Goal: Information Seeking & Learning: Understand process/instructions

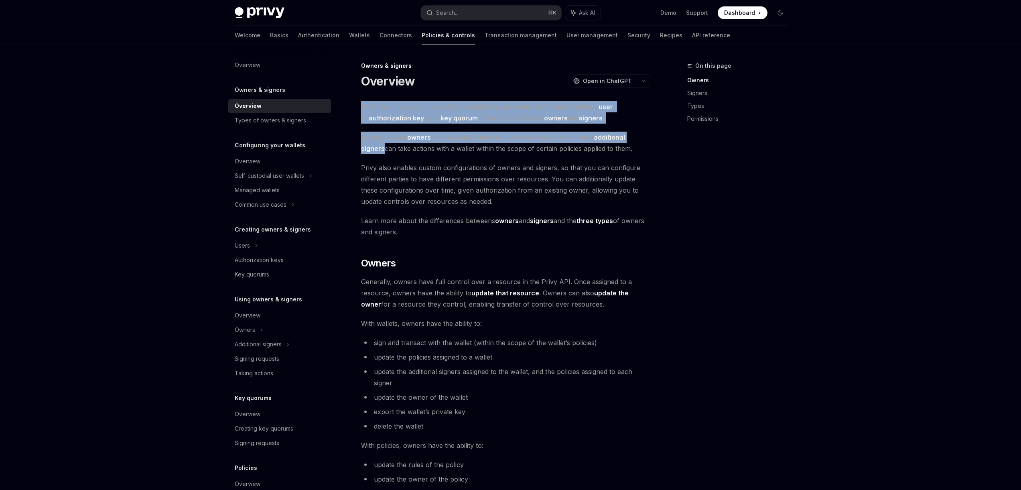
drag, startPoint x: 362, startPoint y: 105, endPoint x: 382, endPoint y: 150, distance: 50.1
click at [382, 150] on div "Privy resources, such as wallets and policies, are controlled or managed by a u…" at bounding box center [505, 498] width 289 height 794
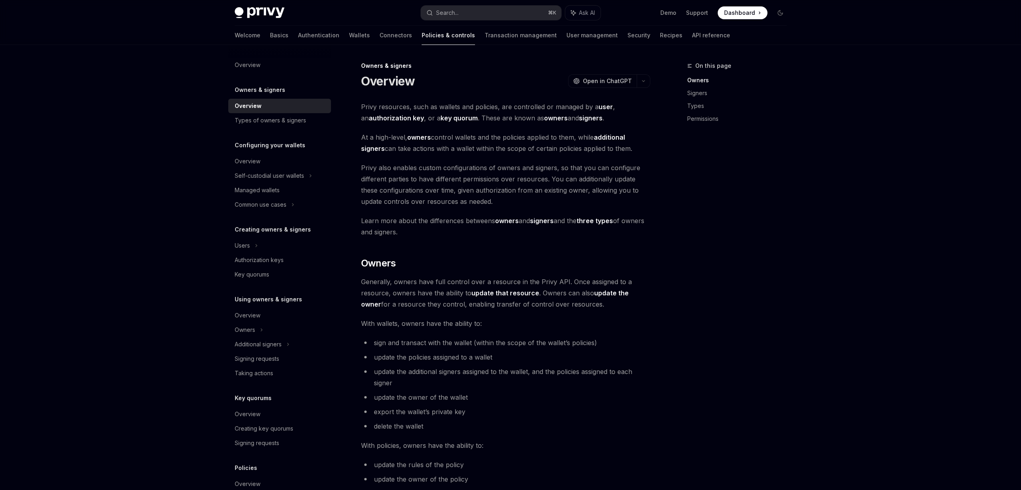
click at [395, 166] on span "Privy also enables custom configurations of owners and signers, so that you can…" at bounding box center [505, 184] width 289 height 45
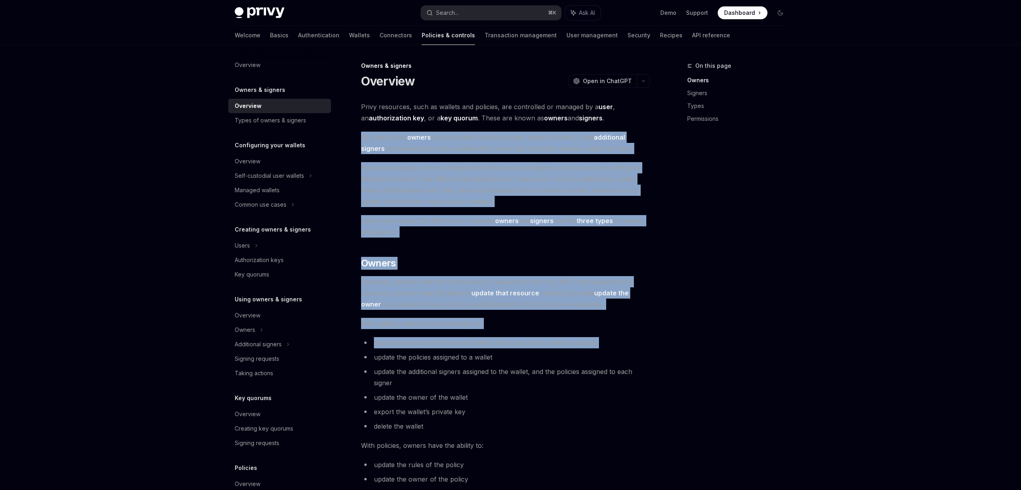
drag, startPoint x: 362, startPoint y: 136, endPoint x: 563, endPoint y: 351, distance: 293.9
click at [563, 351] on div "Privy resources, such as wallets and policies, are controlled or managed by a u…" at bounding box center [505, 498] width 289 height 794
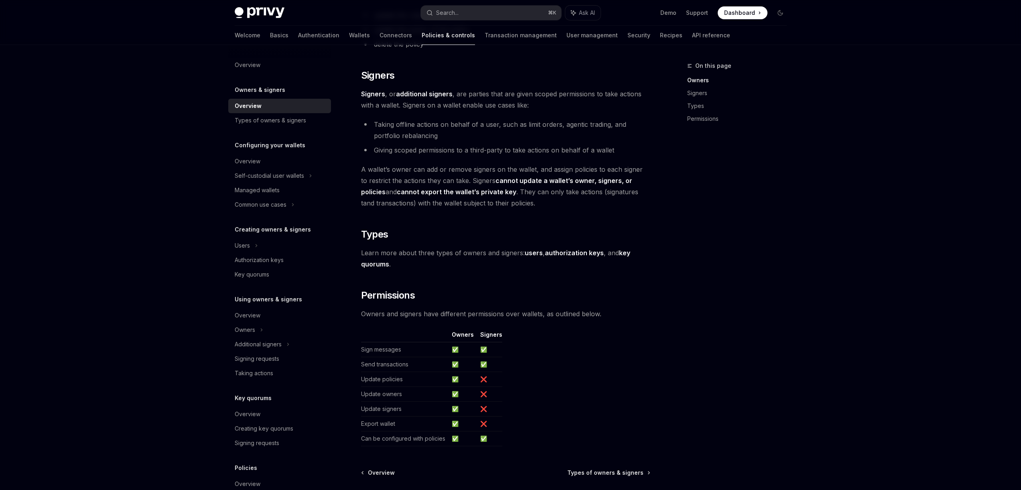
scroll to position [507, 0]
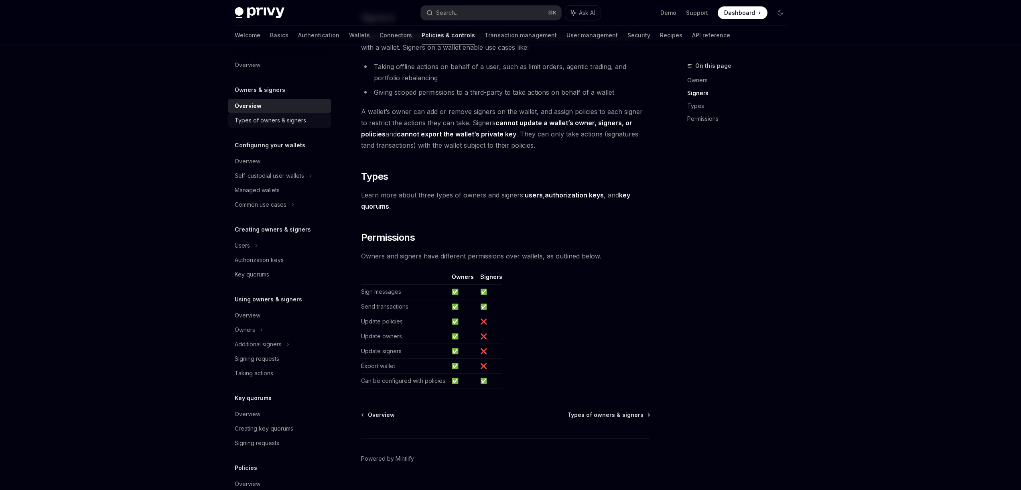
click at [294, 118] on div "Types of owners & signers" at bounding box center [270, 121] width 71 height 10
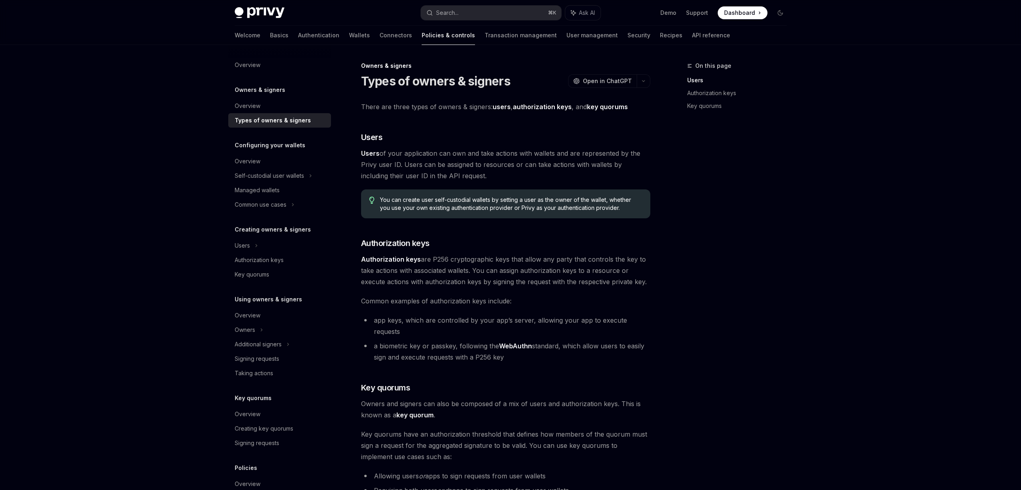
drag, startPoint x: 363, startPoint y: 151, endPoint x: 561, endPoint y: 273, distance: 232.8
click at [561, 273] on div "There are three types of owners & signers: users , authorization keys , and key…" at bounding box center [505, 324] width 289 height 446
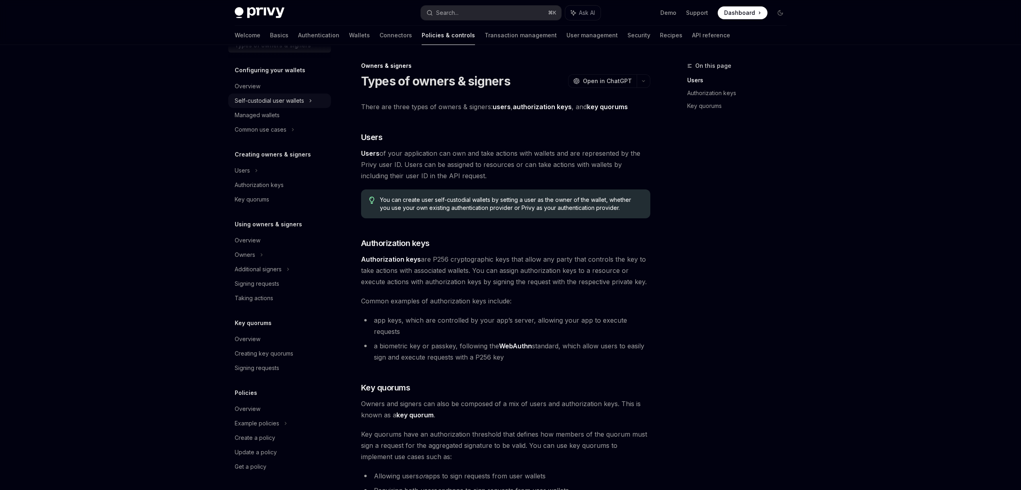
click at [263, 103] on div "Self-custodial user wallets" at bounding box center [269, 101] width 69 height 10
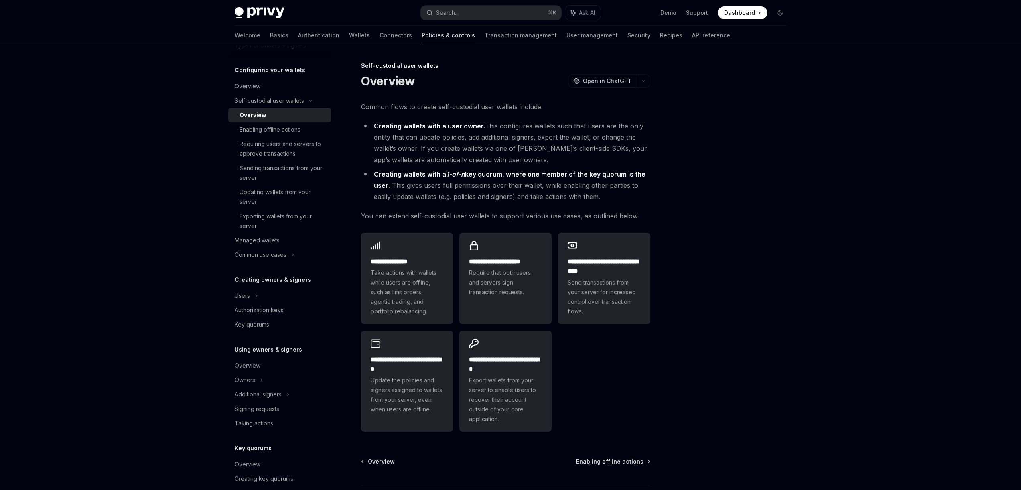
click at [262, 116] on div "Overview" at bounding box center [252, 115] width 27 height 10
click at [261, 126] on div "Enabling offline actions" at bounding box center [269, 130] width 61 height 10
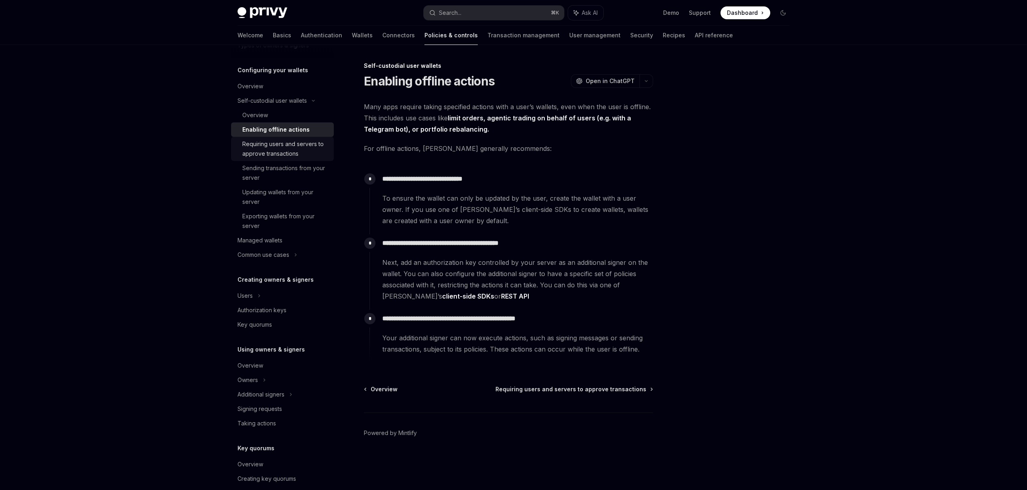
click at [261, 145] on div "Requiring users and servers to approve transactions" at bounding box center [285, 148] width 87 height 19
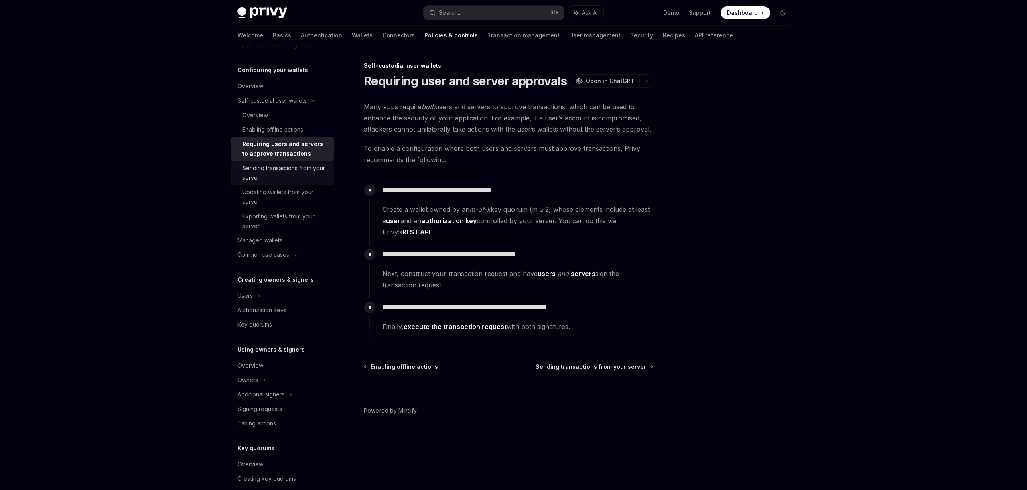
click at [261, 172] on div "Sending transactions from your server" at bounding box center [285, 172] width 87 height 19
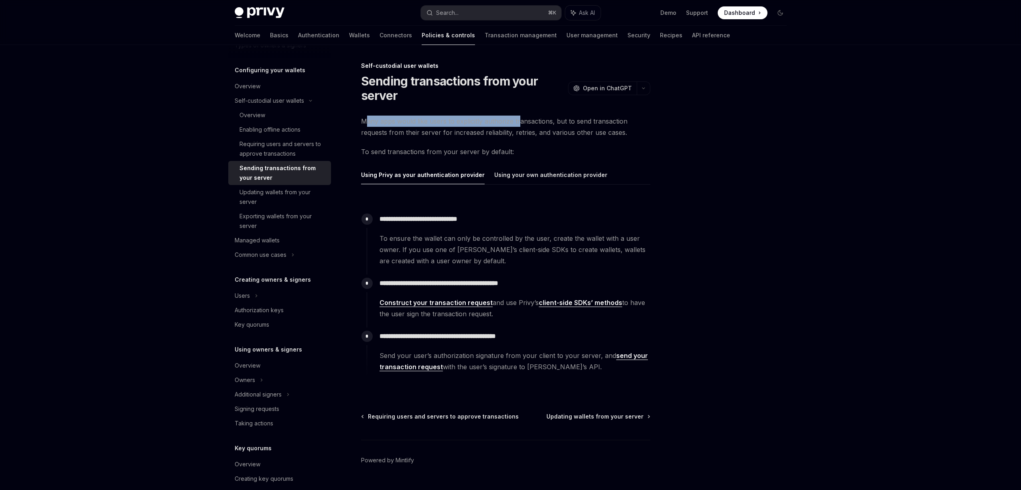
drag, startPoint x: 366, startPoint y: 121, endPoint x: 523, endPoint y: 121, distance: 157.6
click at [520, 121] on span "Many apps would like users to explicitly authorize transactions, but to send tr…" at bounding box center [505, 127] width 289 height 22
click at [545, 123] on span "Many apps would like users to explicitly authorize transactions, but to send tr…" at bounding box center [505, 127] width 289 height 22
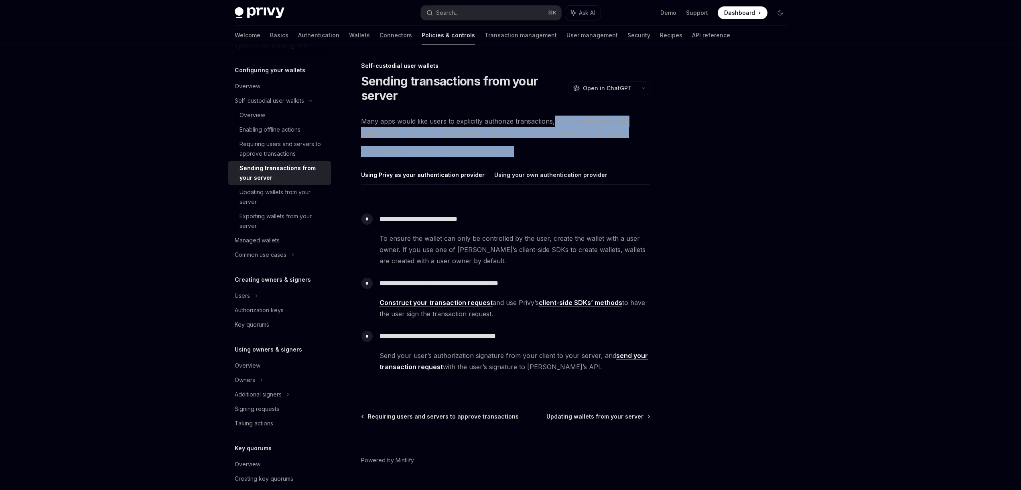
drag, startPoint x: 552, startPoint y: 122, endPoint x: 574, endPoint y: 152, distance: 37.9
click at [574, 152] on div "**********" at bounding box center [505, 253] width 289 height 274
click at [525, 177] on button "Using your own authentication provider" at bounding box center [550, 174] width 113 height 19
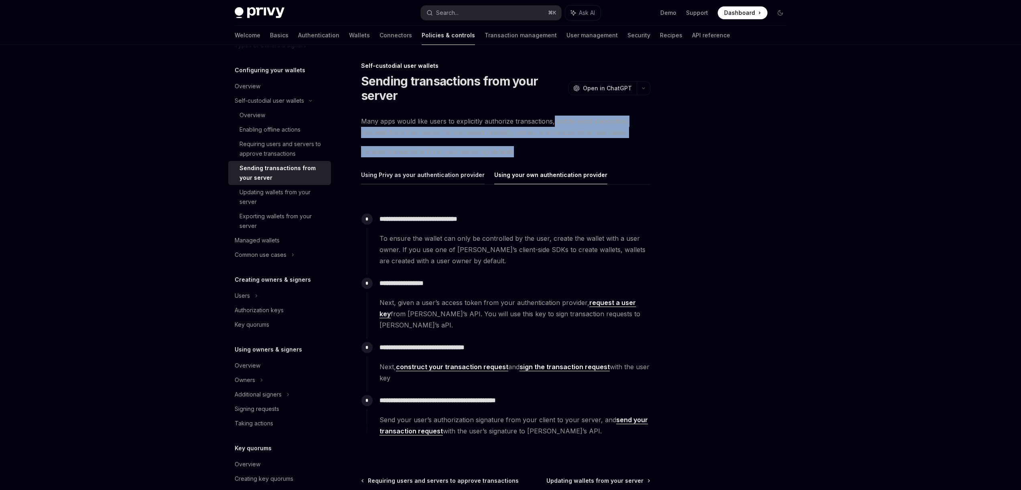
click at [456, 177] on button "Using Privy as your authentication provider" at bounding box center [423, 174] width 124 height 19
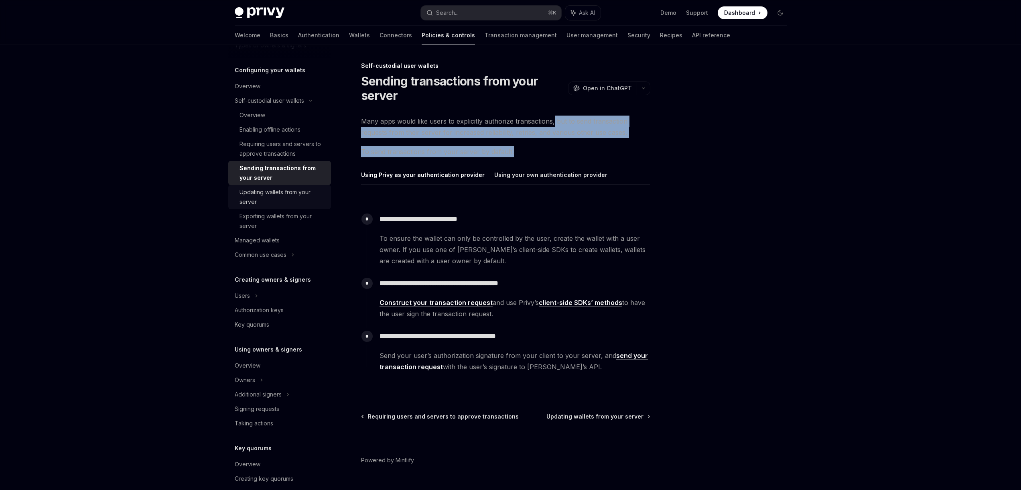
click at [253, 195] on div "Updating wallets from your server" at bounding box center [282, 196] width 87 height 19
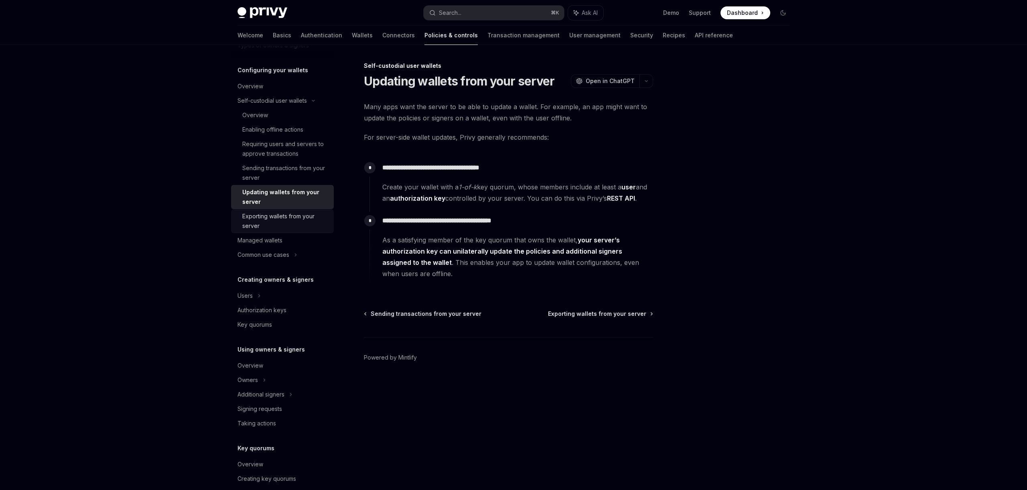
click at [254, 219] on div "Exporting wallets from your server" at bounding box center [285, 220] width 87 height 19
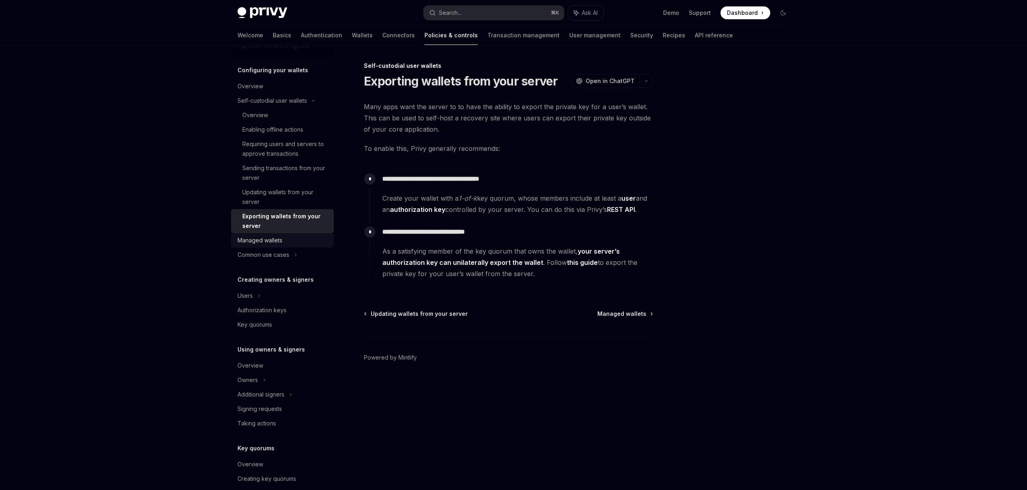
click at [262, 238] on div "Managed wallets" at bounding box center [259, 240] width 45 height 10
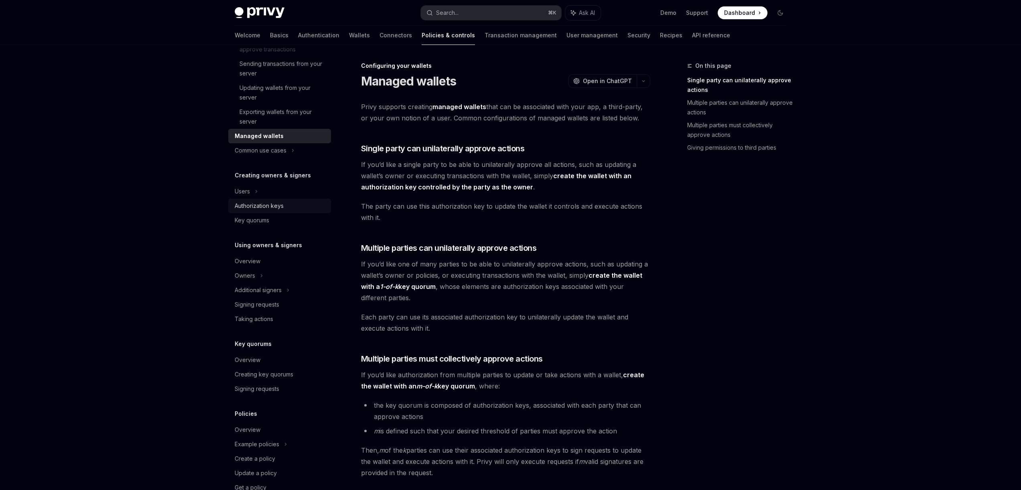
scroll to position [200, 0]
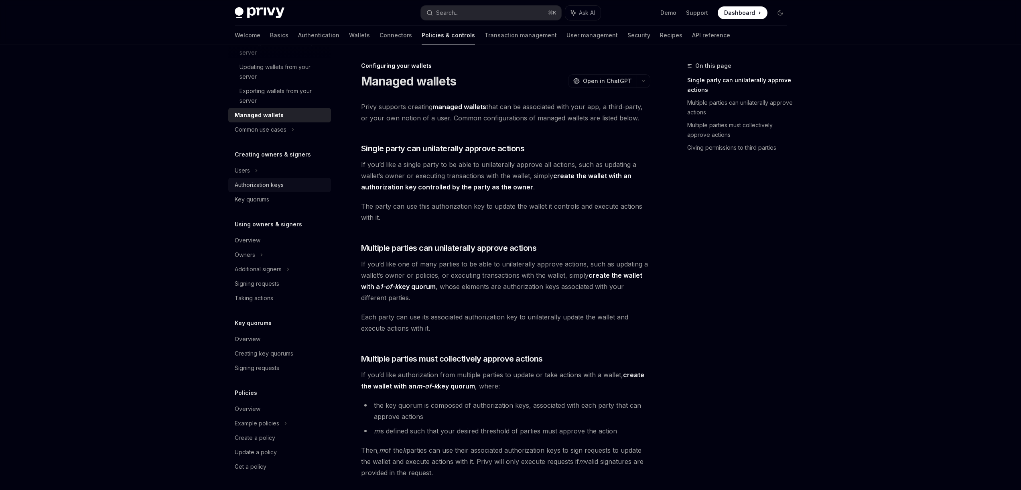
click at [265, 181] on div "Authorization keys" at bounding box center [259, 185] width 49 height 10
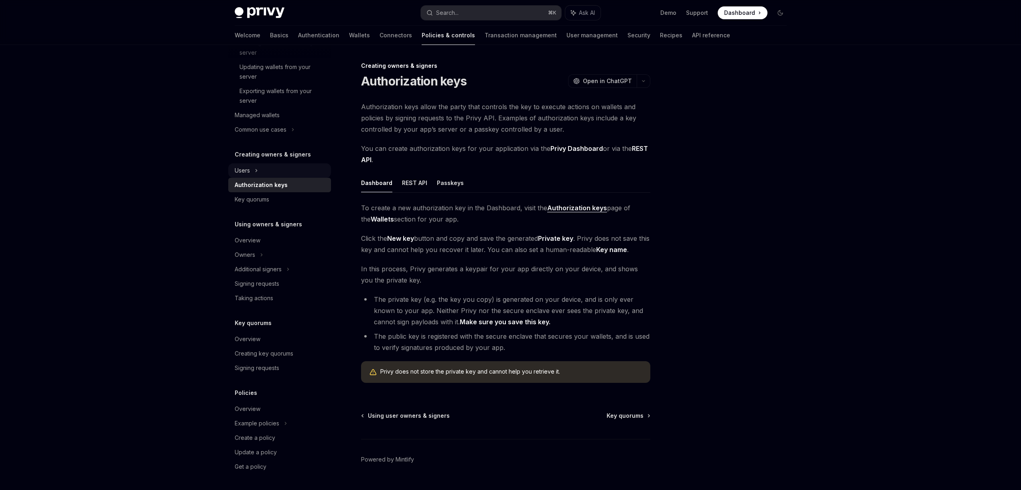
click at [257, 171] on div "Users" at bounding box center [279, 170] width 103 height 14
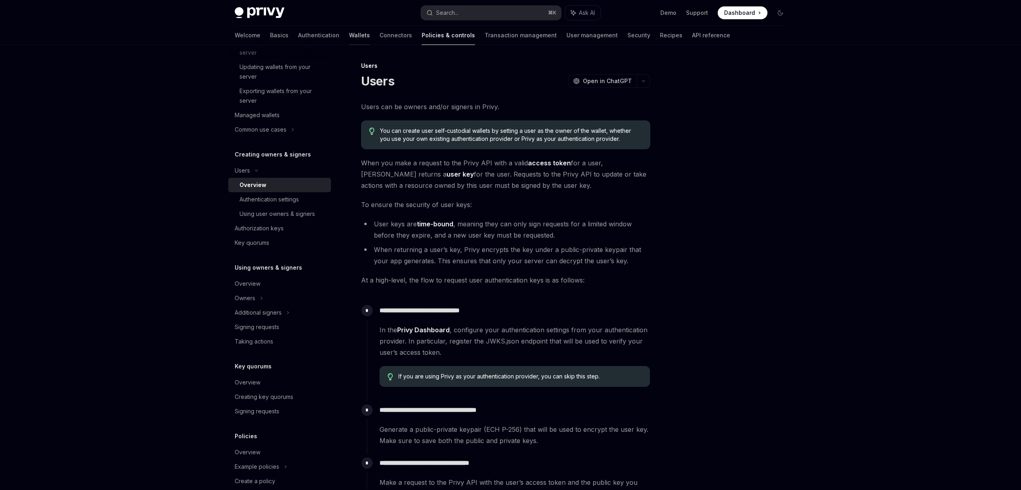
click at [349, 34] on link "Wallets" at bounding box center [359, 35] width 21 height 19
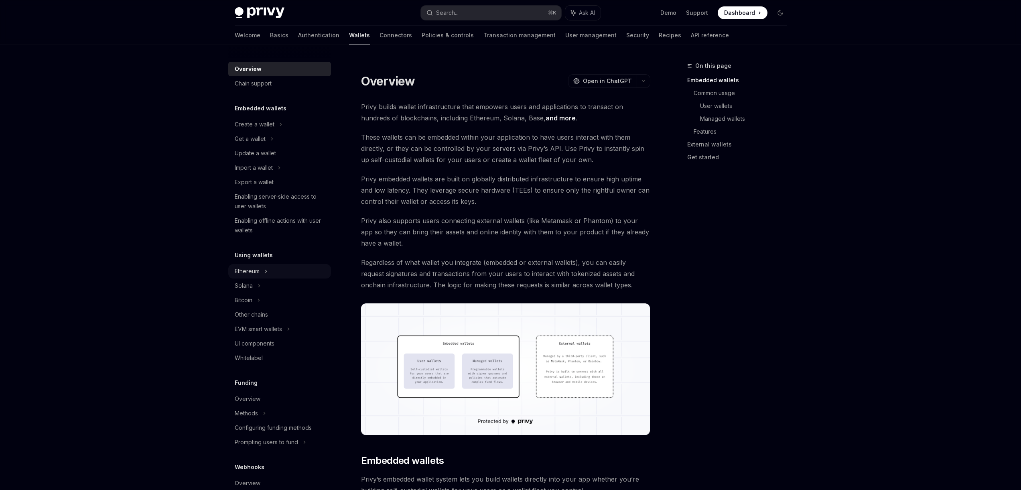
click at [254, 129] on div "Ethereum" at bounding box center [255, 125] width 40 height 10
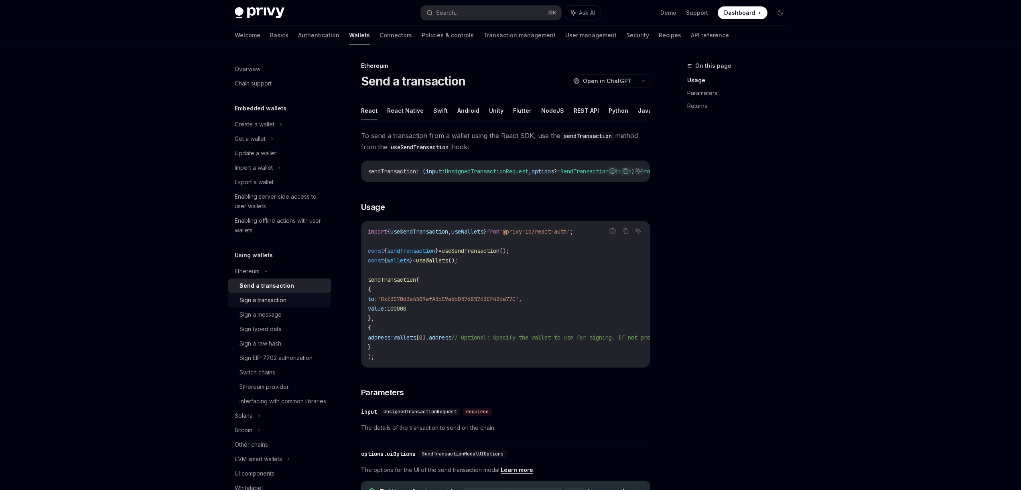
click at [252, 298] on div "Sign a transaction" at bounding box center [262, 300] width 47 height 10
click at [254, 285] on div "Send a transaction" at bounding box center [263, 286] width 49 height 10
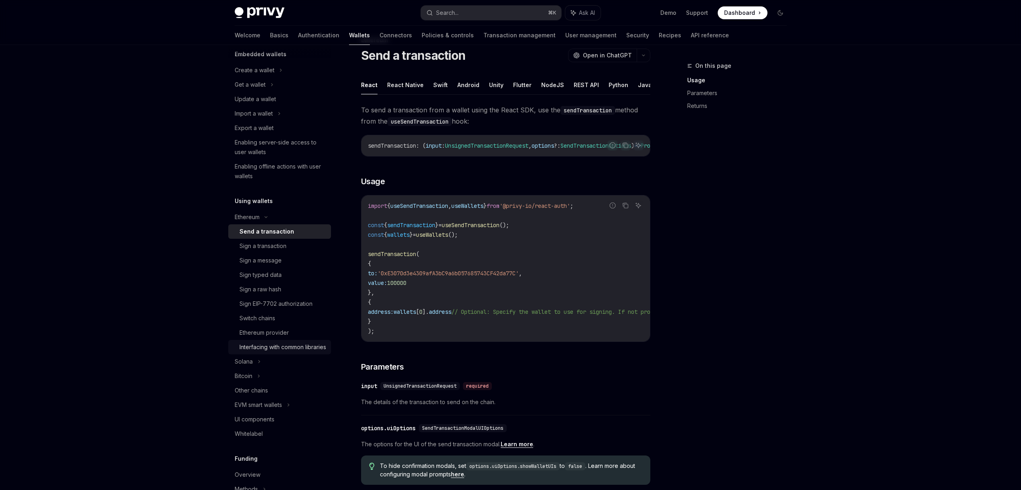
scroll to position [99, 0]
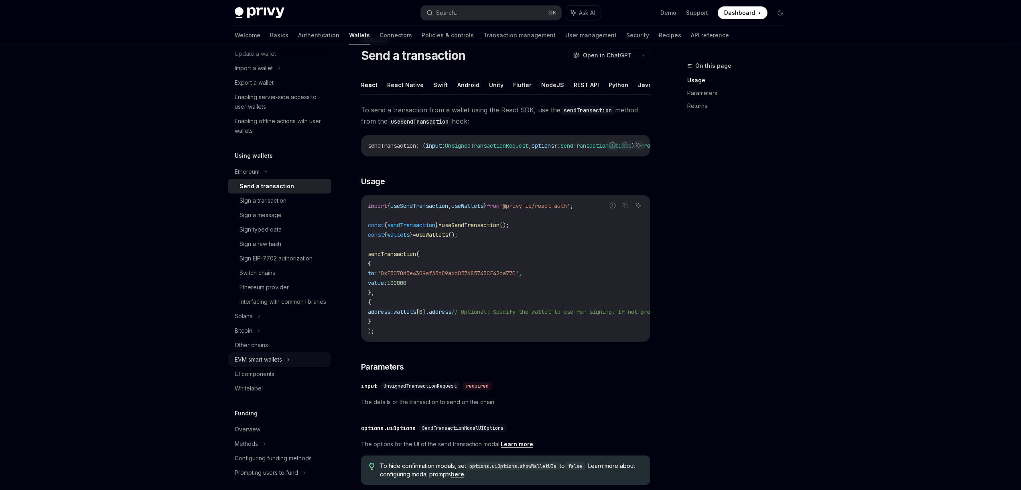
click at [276, 364] on div "EVM smart wallets" at bounding box center [258, 360] width 47 height 10
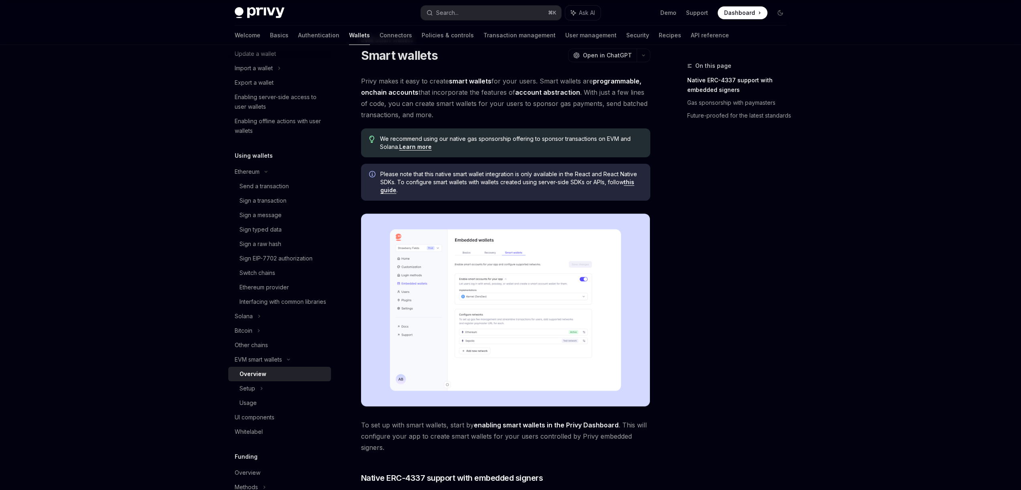
click at [265, 379] on div "Overview" at bounding box center [252, 374] width 27 height 10
click at [256, 395] on div "Setup" at bounding box center [279, 388] width 103 height 14
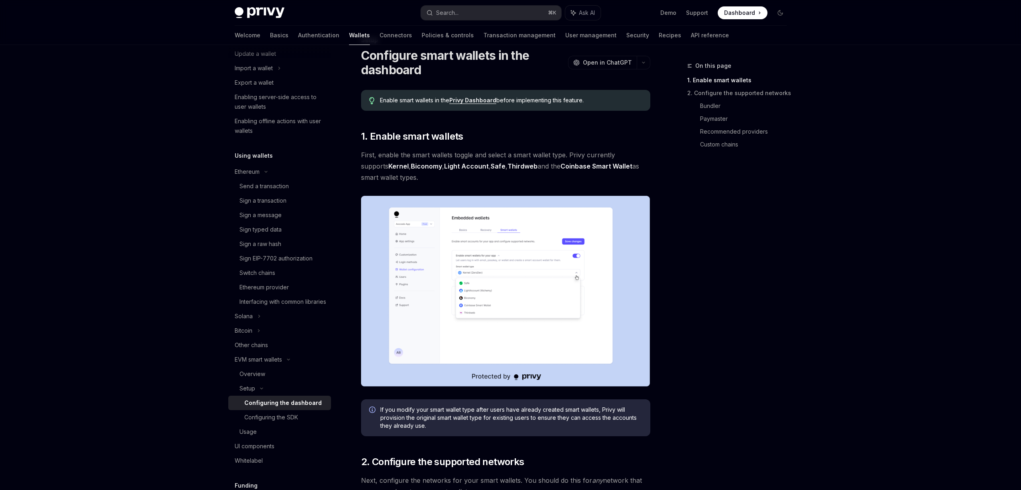
click at [276, 407] on div "Configuring the dashboard" at bounding box center [282, 403] width 77 height 10
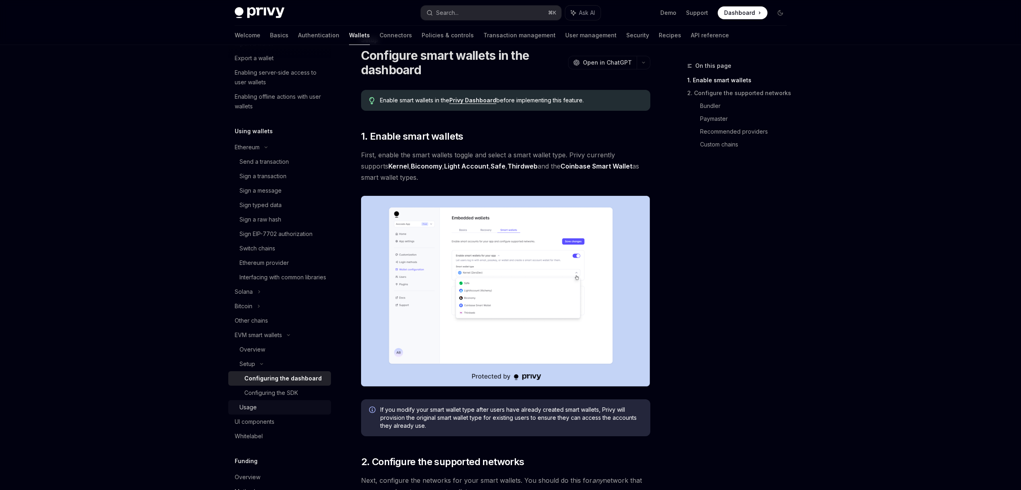
click at [257, 412] on div "Usage" at bounding box center [282, 407] width 87 height 10
type textarea "*"
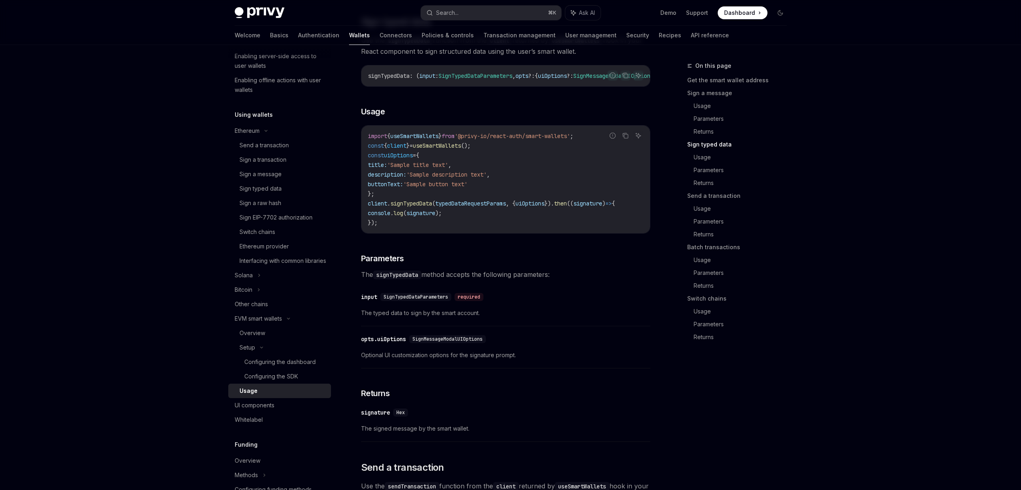
scroll to position [757, 0]
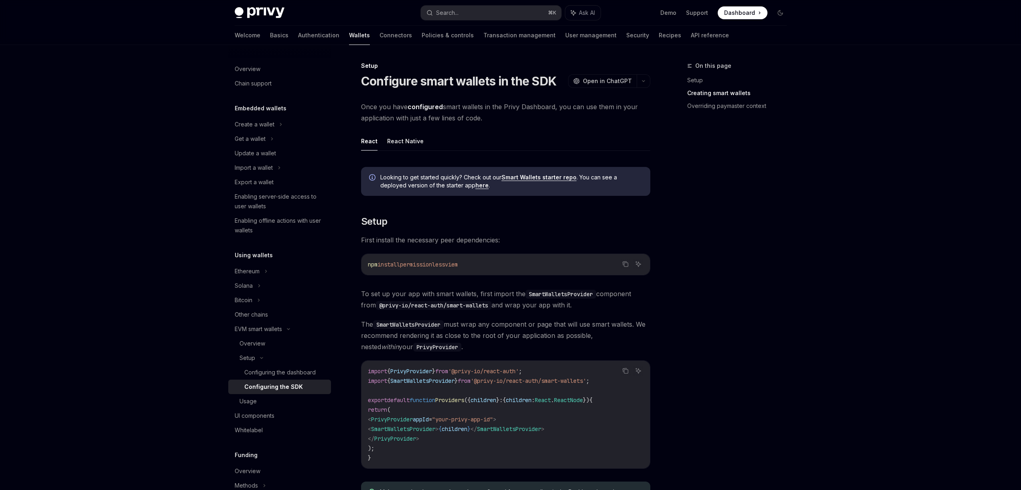
scroll to position [518, 0]
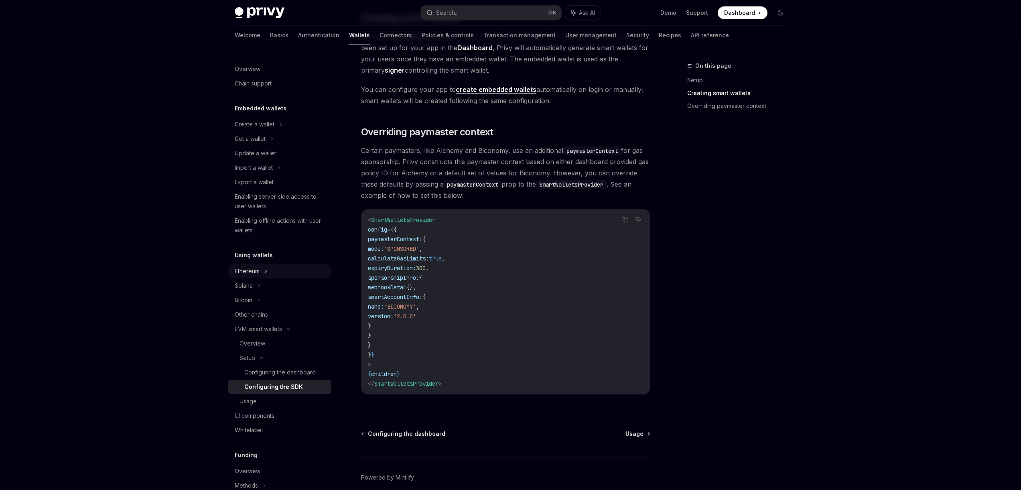
click at [244, 129] on div "Ethereum" at bounding box center [255, 125] width 40 height 10
type textarea "*"
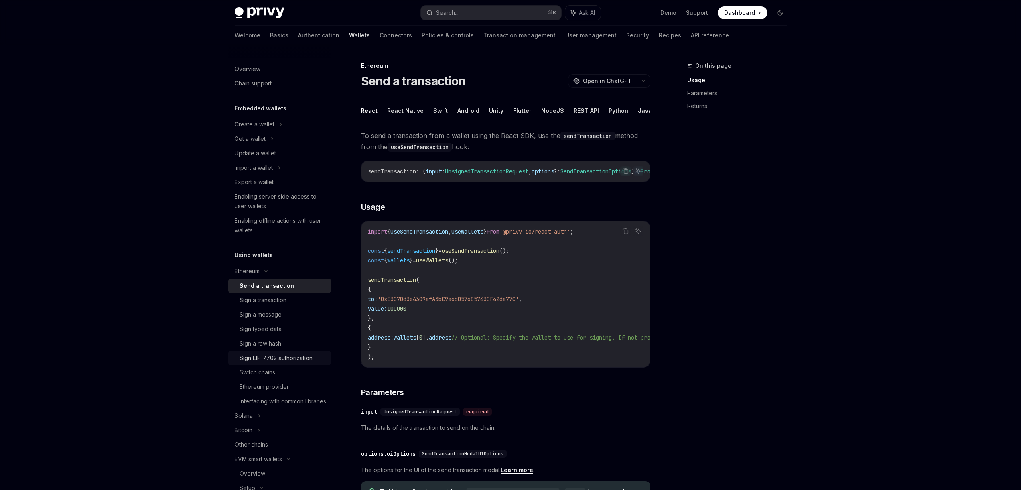
click at [268, 357] on div "Sign EIP-7702 authorization" at bounding box center [275, 358] width 73 height 10
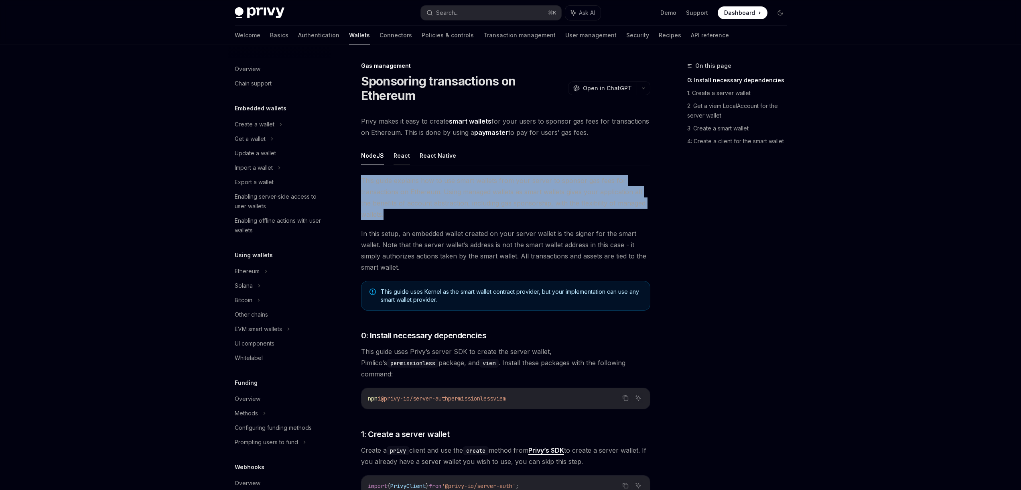
click at [398, 156] on button "React" at bounding box center [401, 155] width 16 height 19
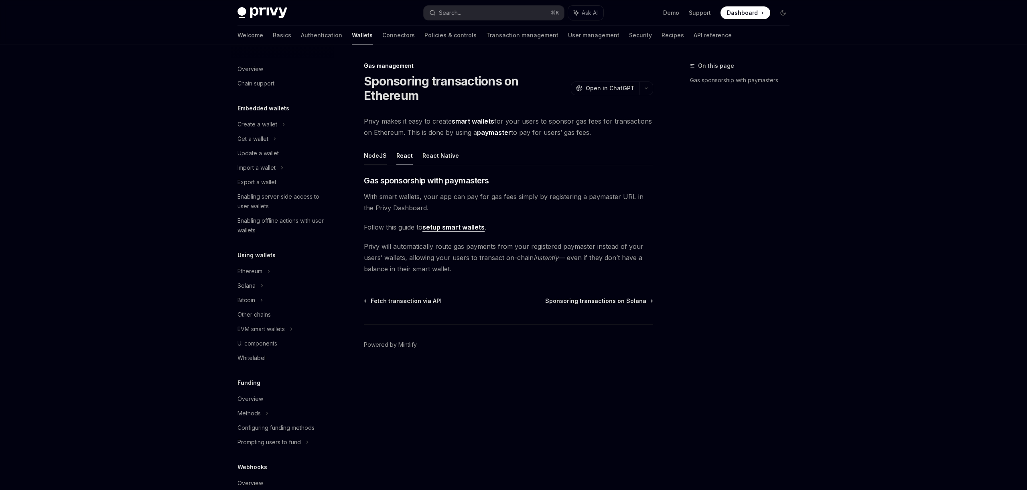
click at [375, 162] on button "NodeJS" at bounding box center [375, 155] width 23 height 19
type textarea "*"
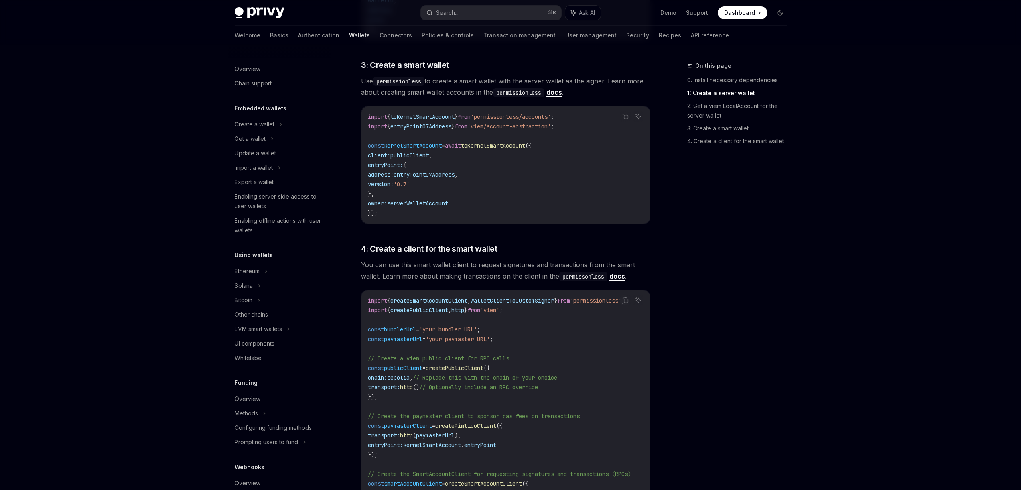
scroll to position [851, 0]
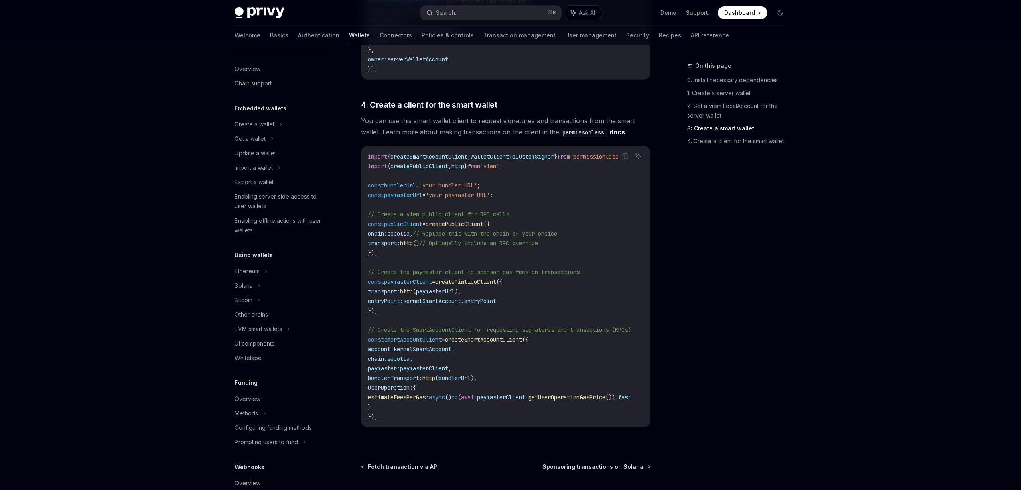
click at [465, 220] on span "createPublicClient" at bounding box center [455, 223] width 58 height 7
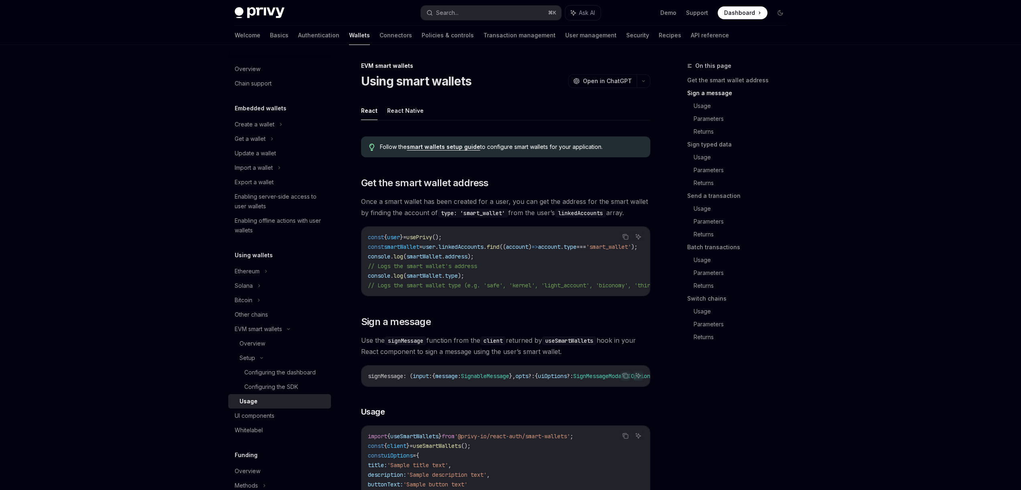
scroll to position [269, 0]
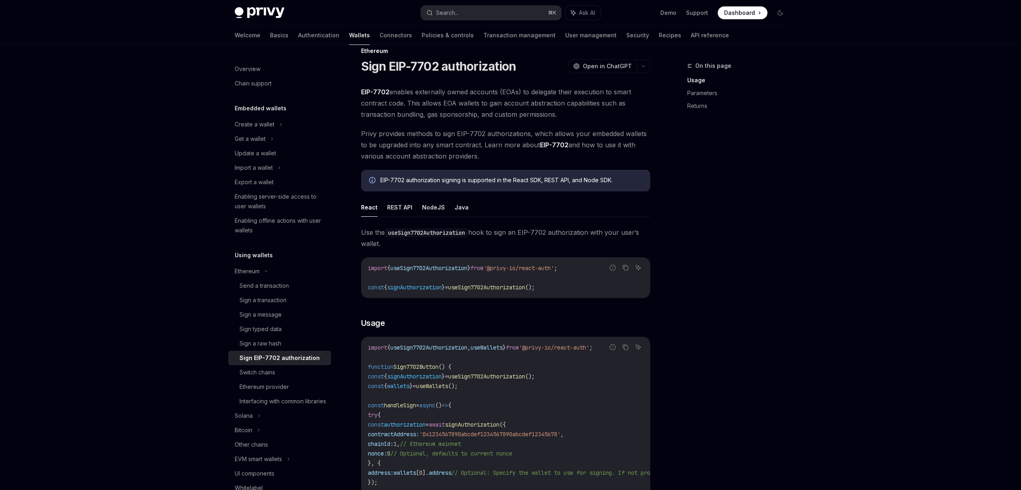
scroll to position [15, 0]
click at [248, 205] on div "Enabling server-side access to user wallets" at bounding box center [280, 201] width 91 height 19
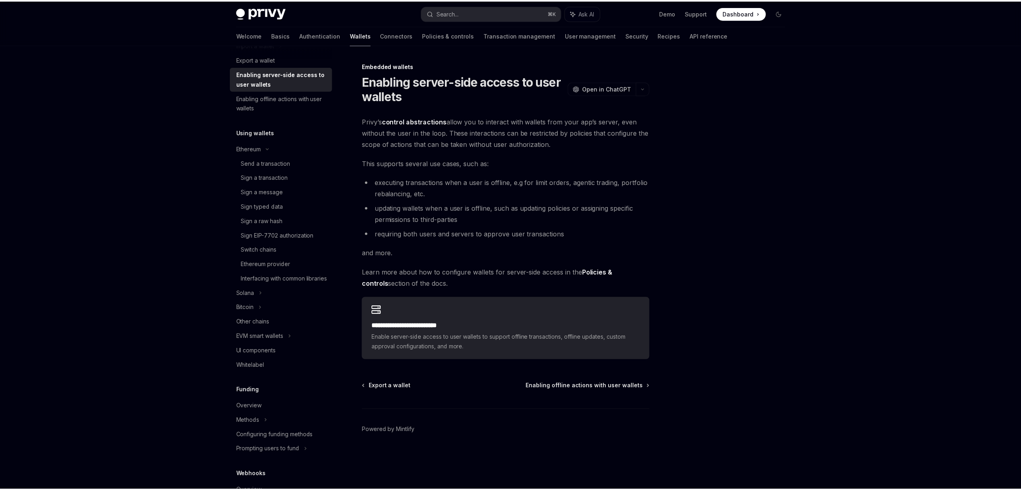
scroll to position [111, 0]
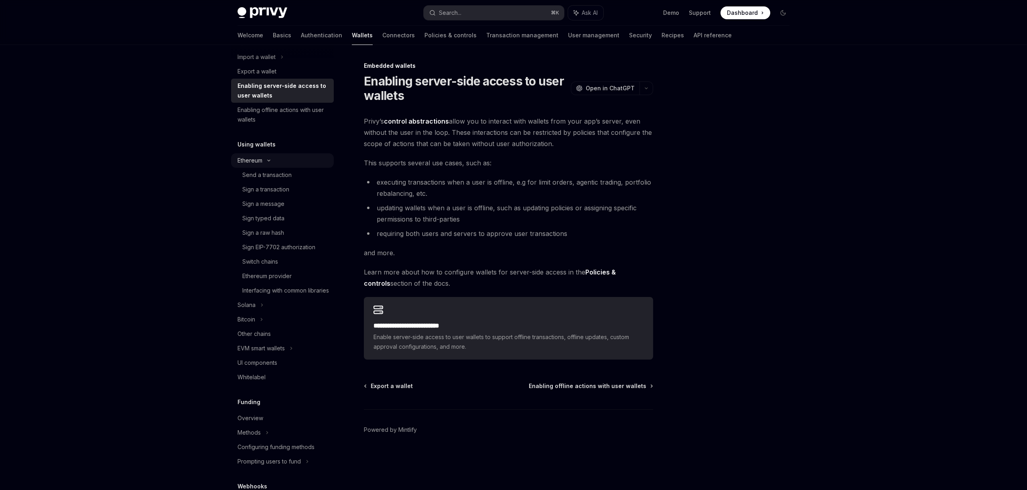
click at [269, 160] on icon at bounding box center [268, 160] width 2 height 1
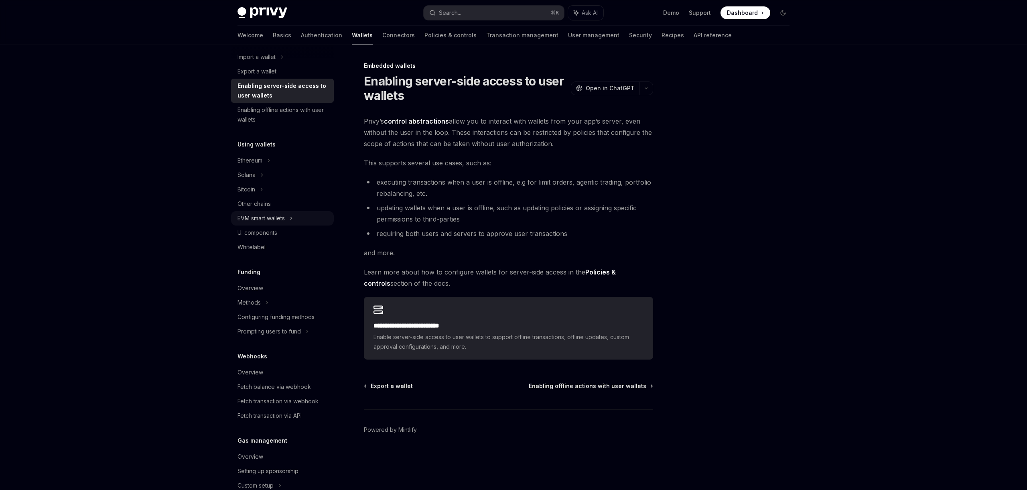
click at [259, 217] on div "EVM smart wallets" at bounding box center [260, 218] width 47 height 10
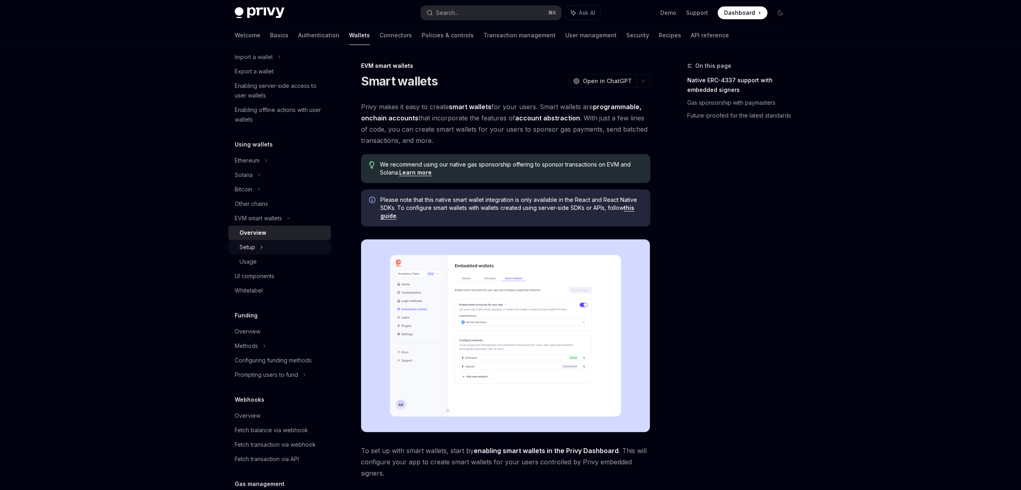
click at [252, 241] on div "Setup" at bounding box center [279, 247] width 103 height 14
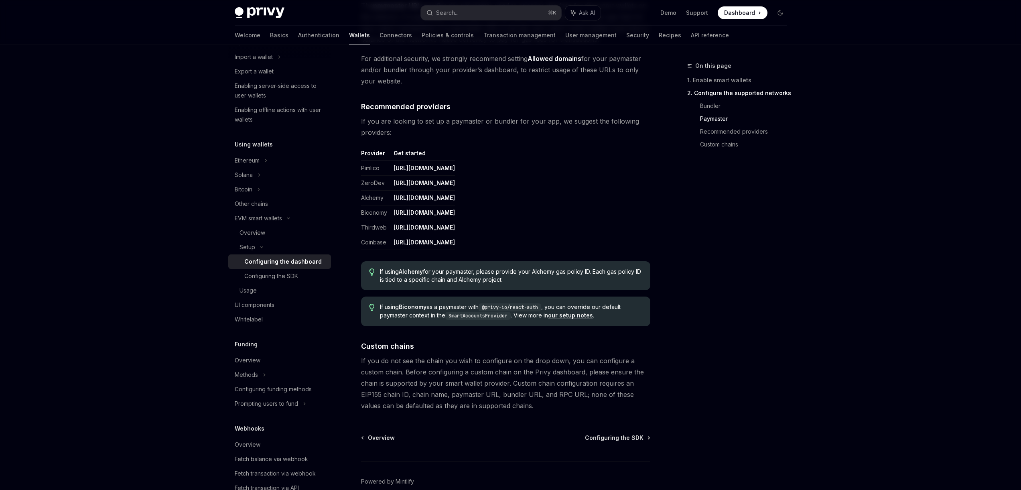
scroll to position [905, 0]
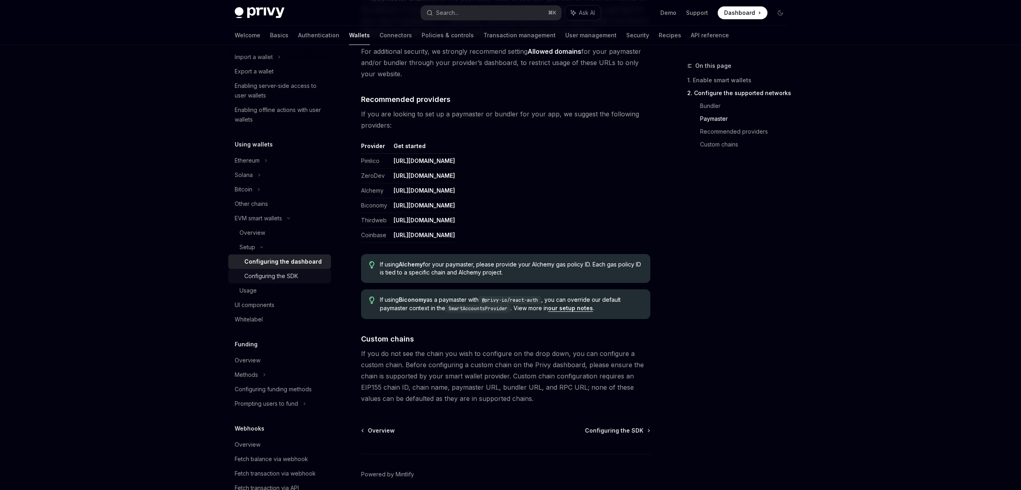
click at [290, 274] on div "Configuring the SDK" at bounding box center [271, 276] width 54 height 10
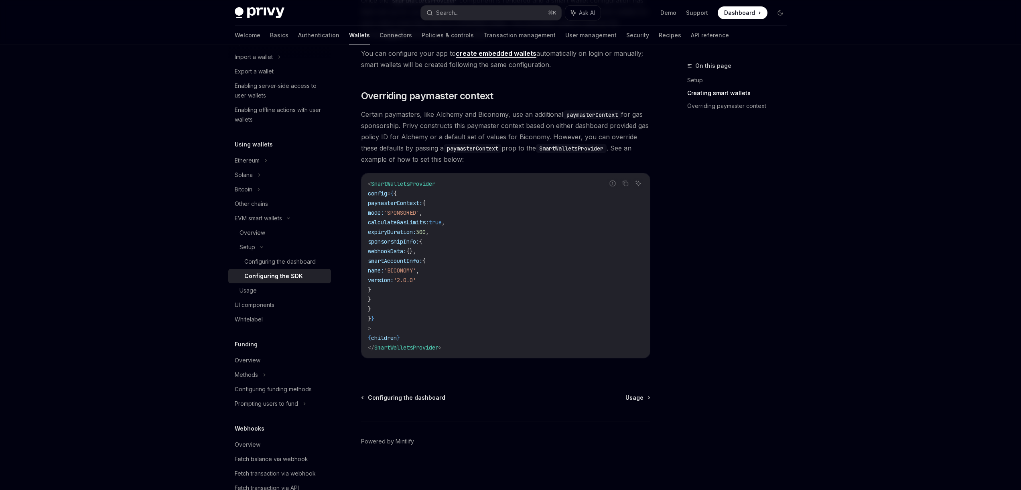
scroll to position [554, 0]
click at [267, 293] on div "Usage" at bounding box center [282, 291] width 87 height 10
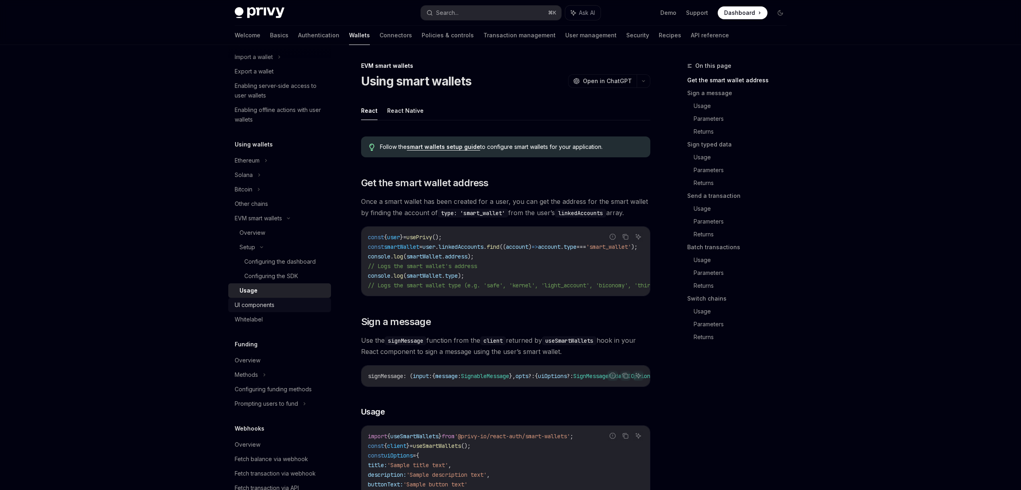
click at [266, 303] on div "UI components" at bounding box center [255, 305] width 40 height 10
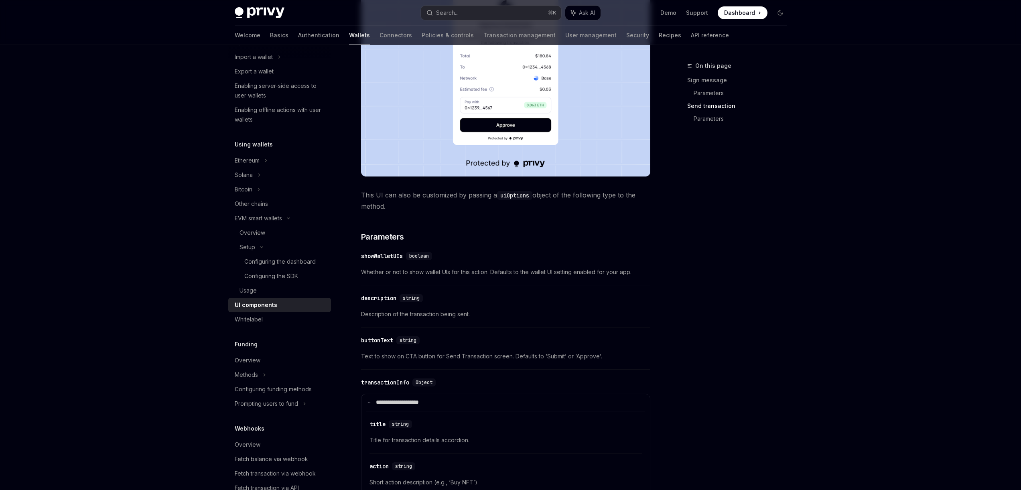
scroll to position [647, 0]
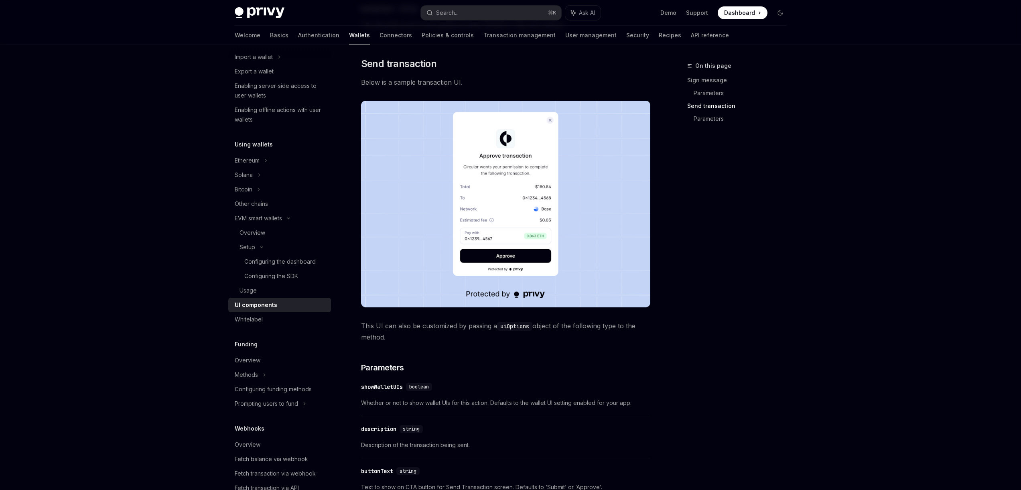
click at [476, 324] on span "This UI can also be customized by passing a uiOptions object of the following t…" at bounding box center [505, 331] width 289 height 22
click at [529, 328] on code "uiOptions" at bounding box center [514, 326] width 35 height 9
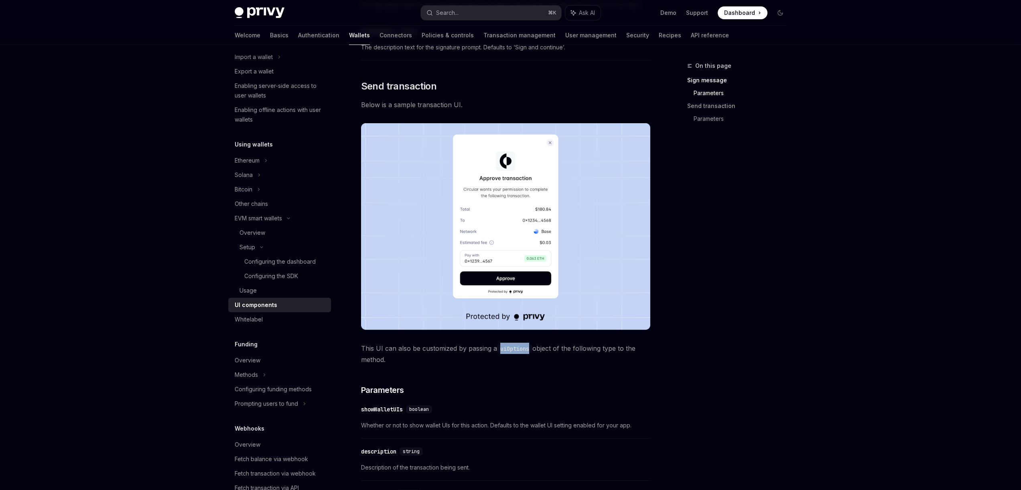
scroll to position [715, 0]
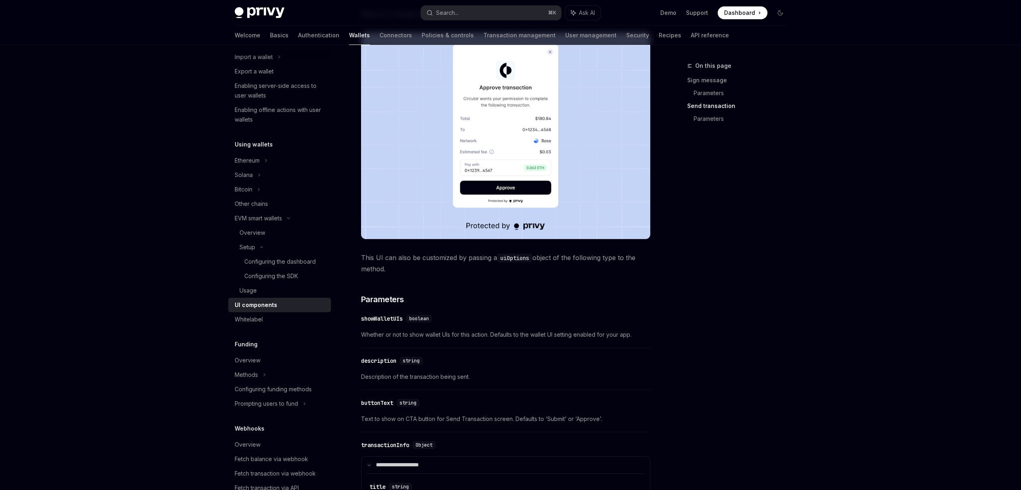
click at [397, 320] on div "showWalletUIs" at bounding box center [382, 318] width 42 height 8
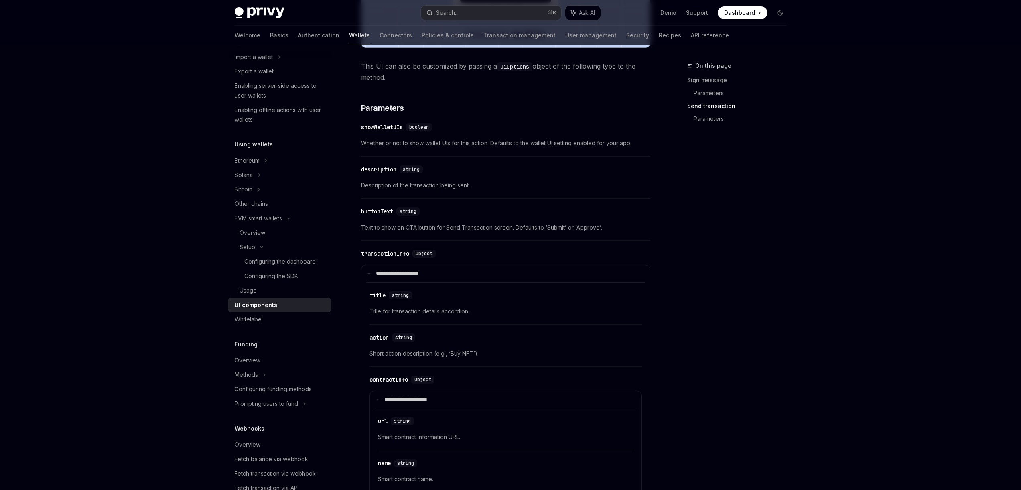
scroll to position [914, 0]
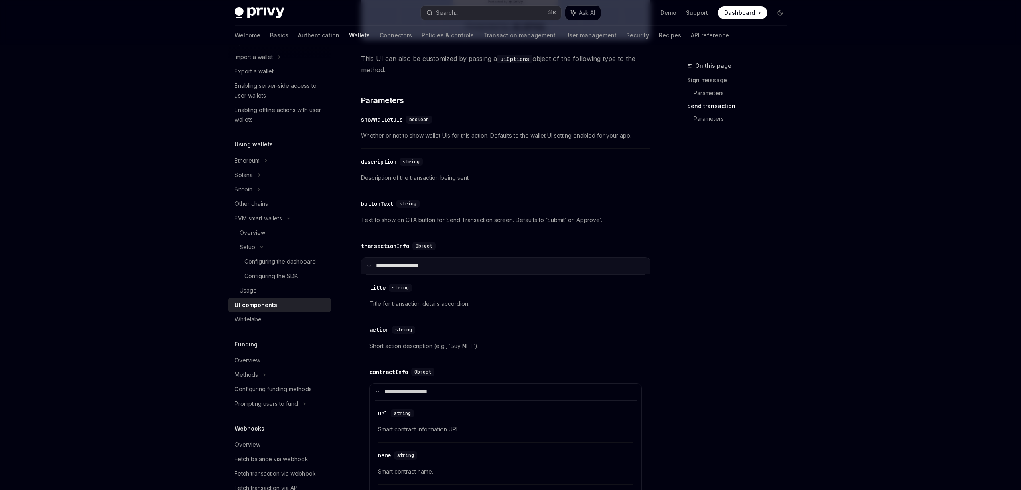
click at [367, 262] on summary "**********" at bounding box center [505, 265] width 288 height 17
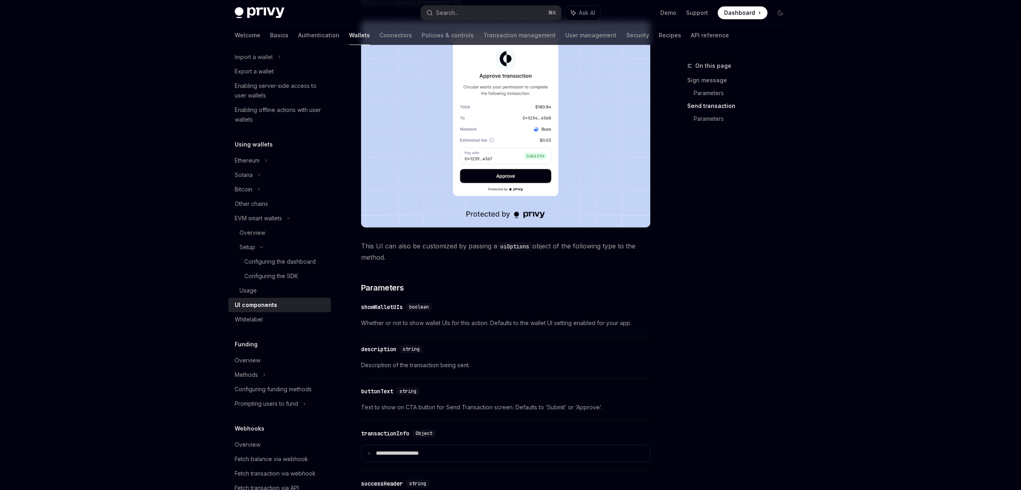
scroll to position [726, 0]
click at [381, 309] on div "showWalletUIs" at bounding box center [382, 308] width 42 height 8
copy div "showWalletUIs"
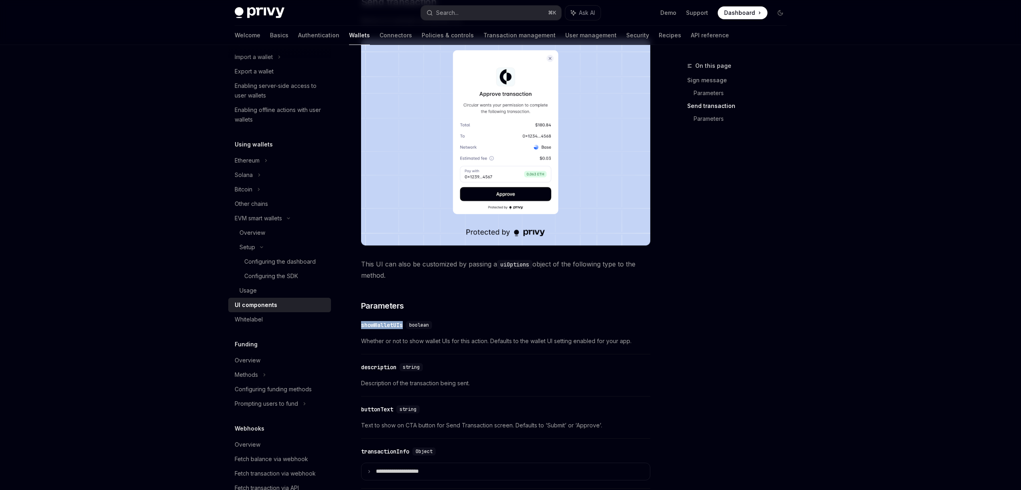
scroll to position [631, 0]
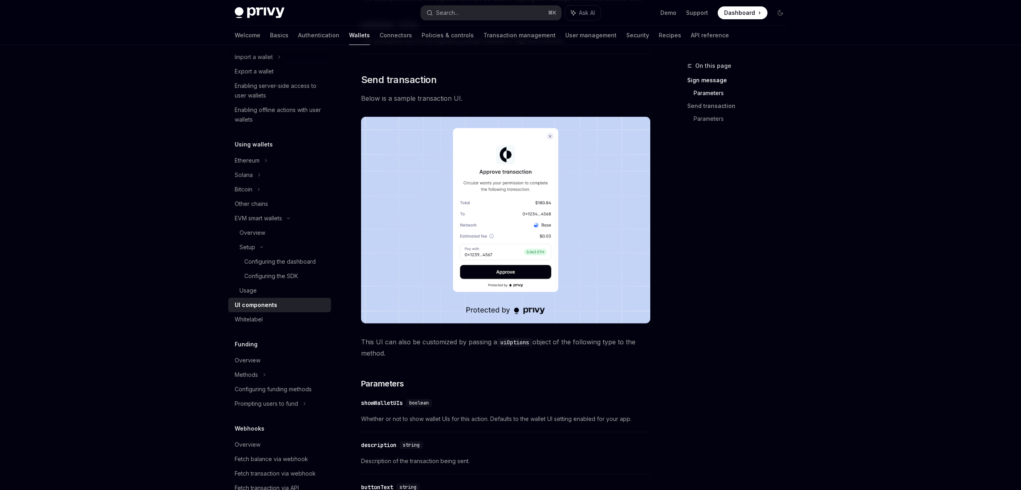
click at [513, 343] on code "uiOptions" at bounding box center [514, 342] width 35 height 9
copy code "uiOptions"
click at [384, 401] on div "showWalletUIs" at bounding box center [382, 403] width 42 height 8
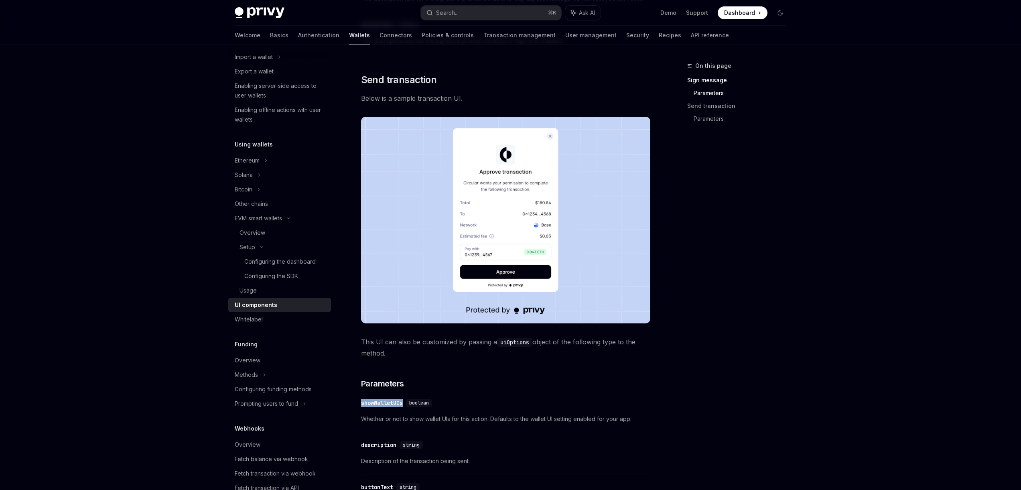
copy div "showWalletUIs"
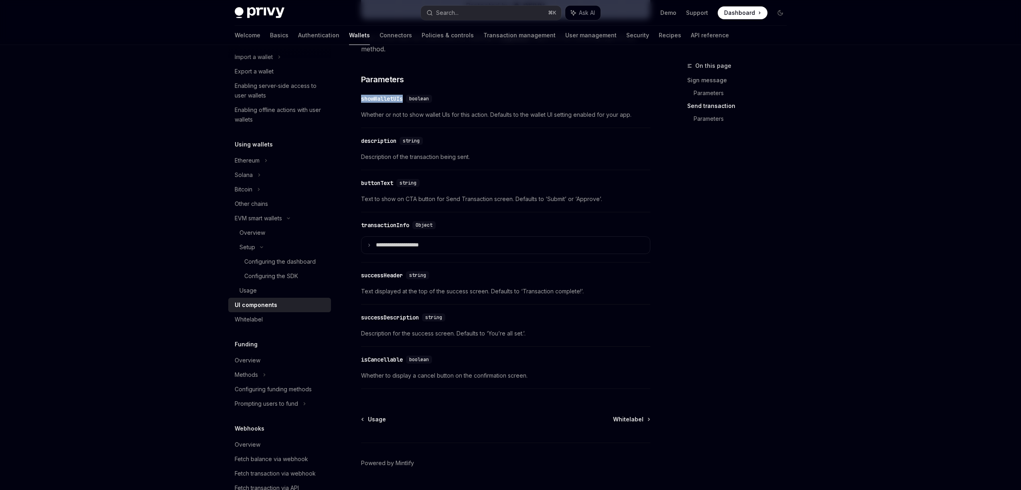
scroll to position [934, 0]
click at [374, 141] on div "description" at bounding box center [378, 142] width 35 height 8
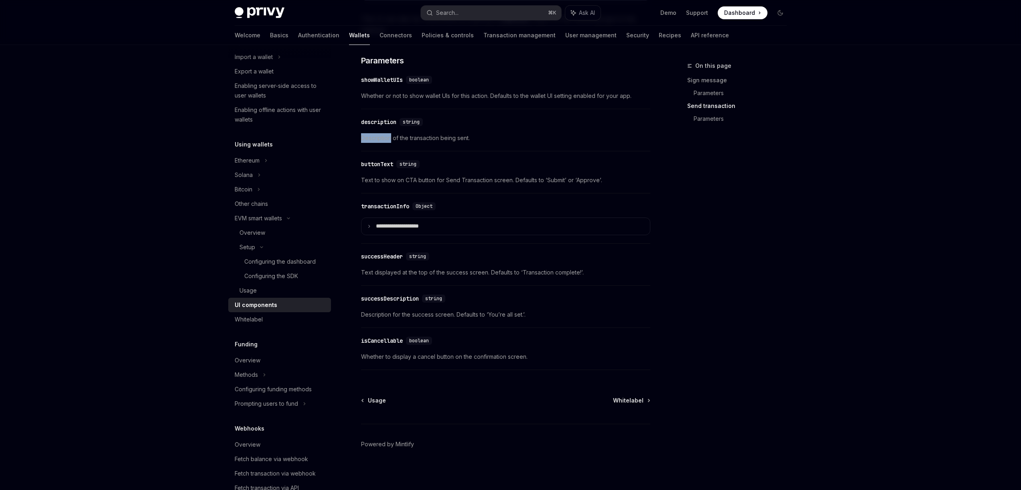
click at [374, 141] on div "​ description string Description of the transaction being sent." at bounding box center [505, 132] width 289 height 38
click at [393, 119] on div "description" at bounding box center [378, 119] width 35 height 8
copy div "description"
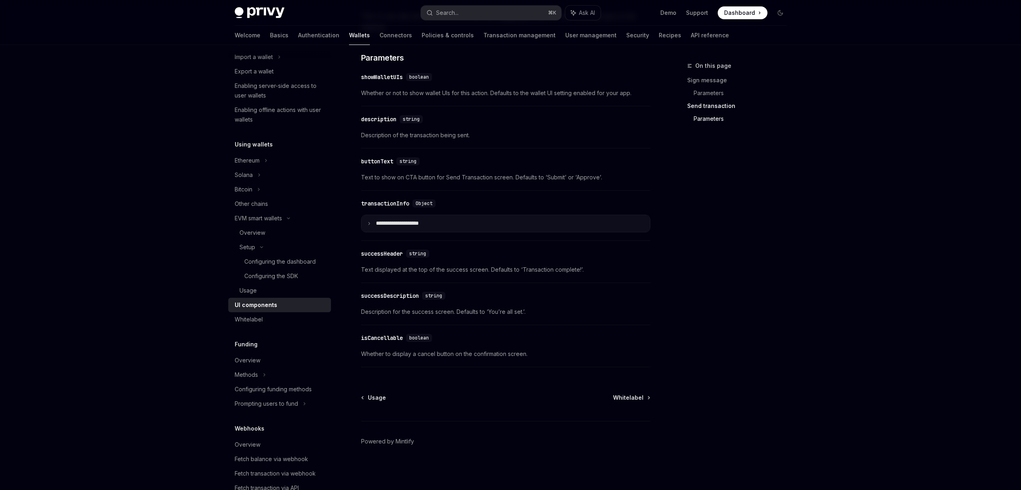
click at [386, 225] on p "**********" at bounding box center [404, 223] width 56 height 7
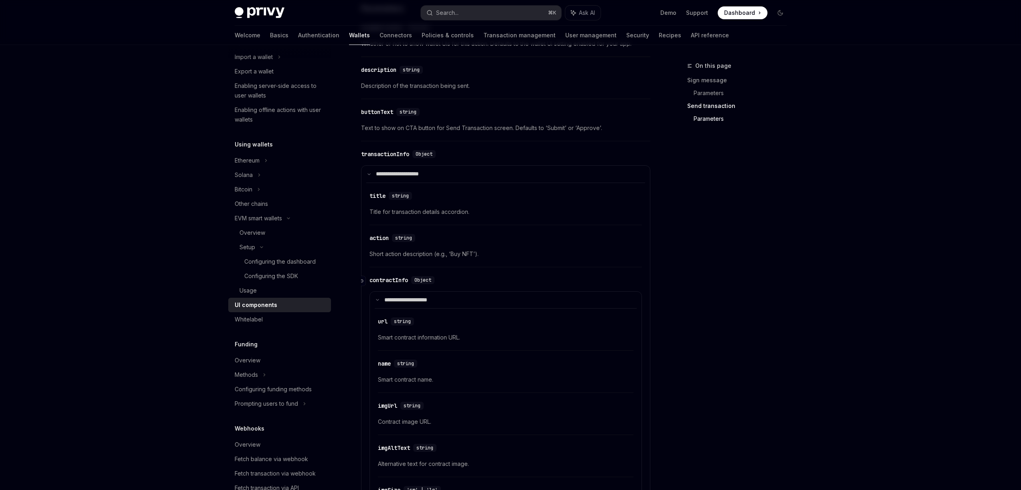
scroll to position [991, 0]
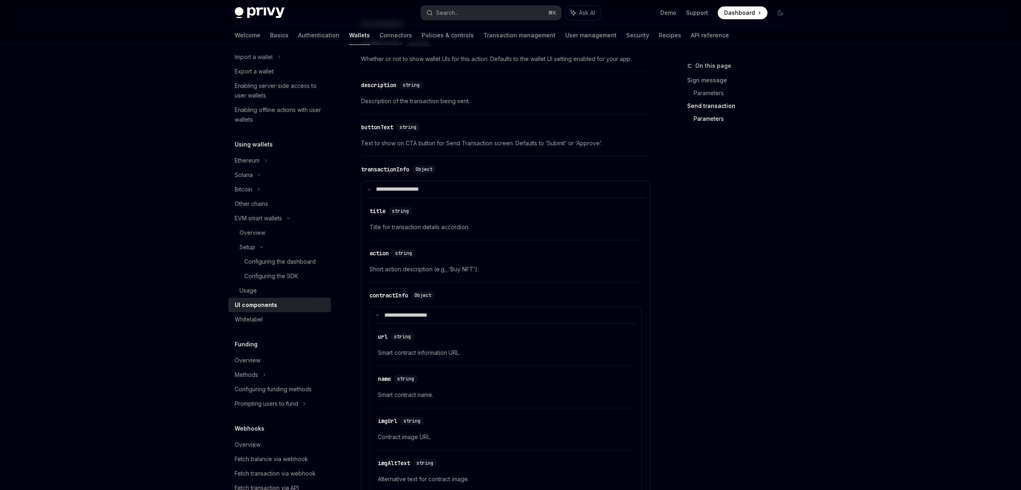
click at [384, 125] on div "buttonText" at bounding box center [377, 127] width 32 height 8
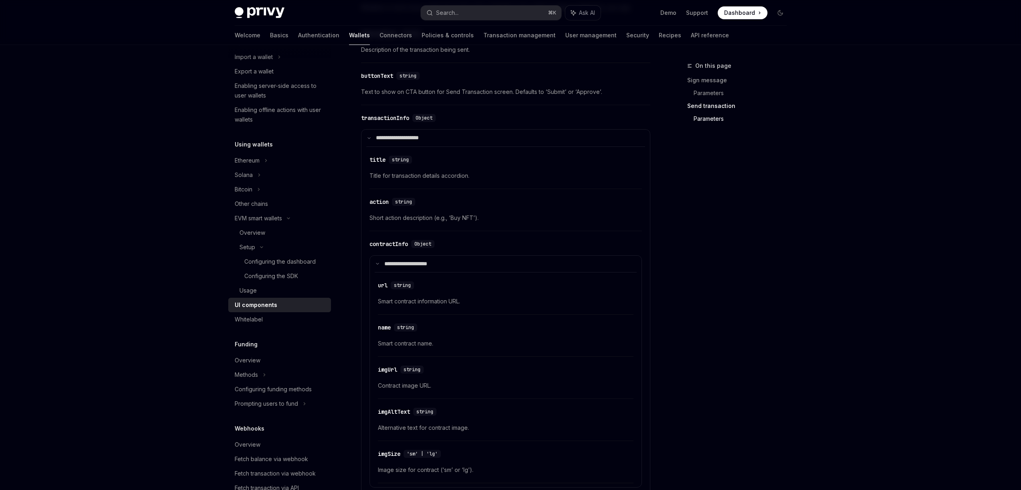
scroll to position [1060, 0]
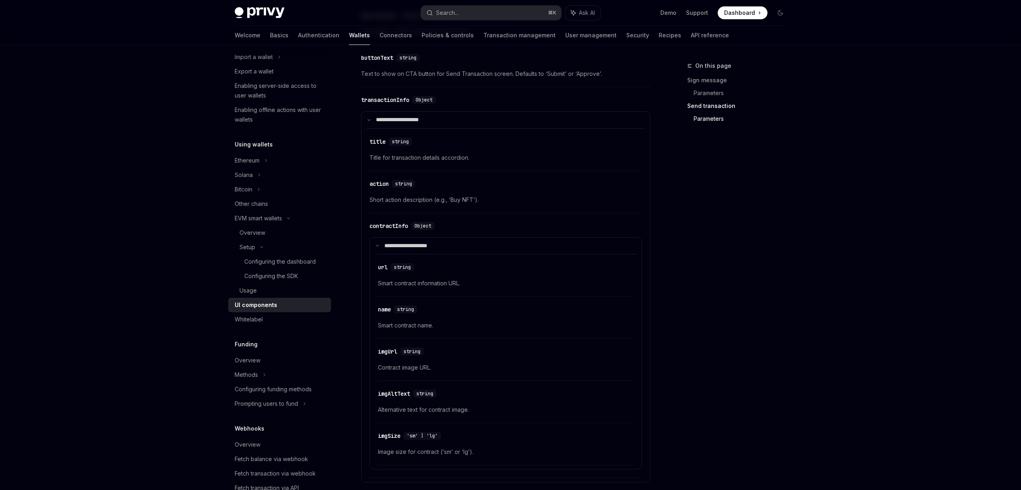
click at [397, 55] on div "​ buttonText string" at bounding box center [392, 58] width 62 height 8
click at [385, 56] on div "buttonText" at bounding box center [377, 58] width 32 height 8
copy div "buttonText"
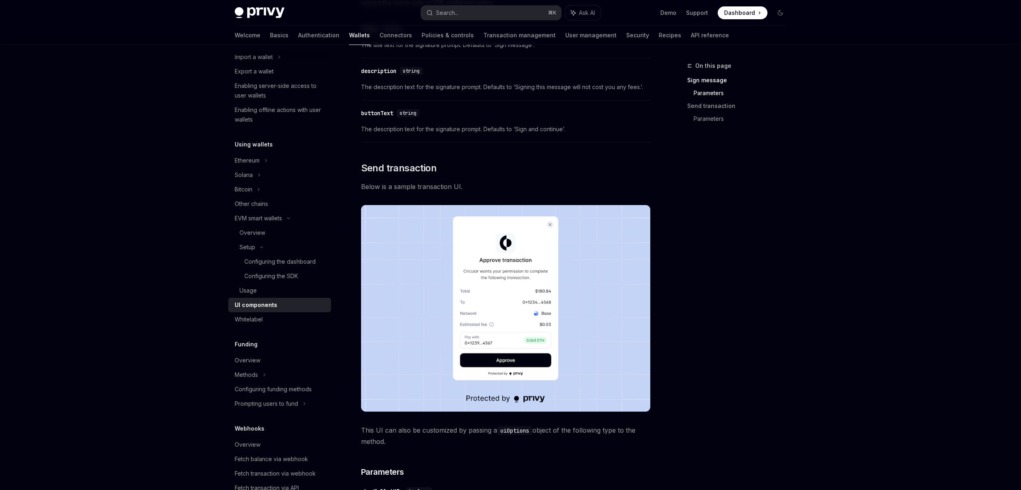
scroll to position [546, 0]
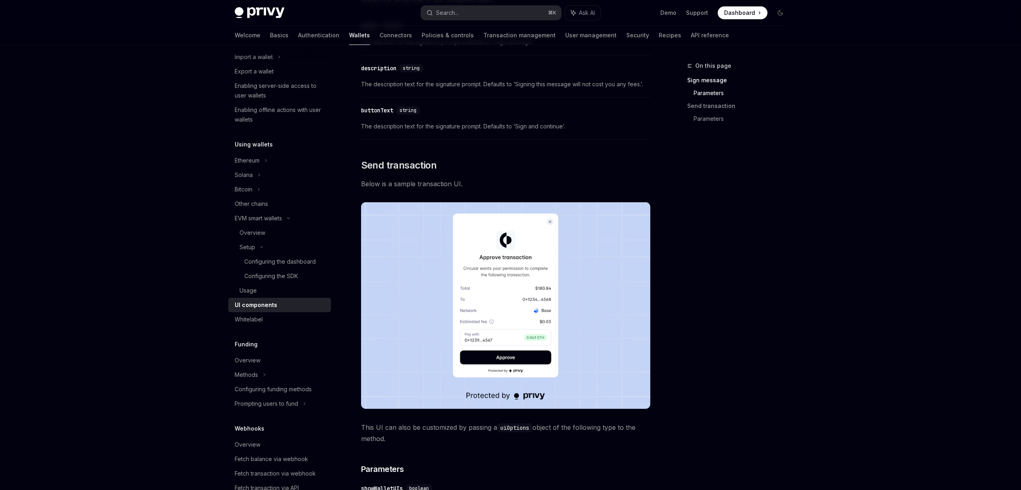
click at [442, 429] on span "This UI can also be customized by passing a uiOptions object of the following t…" at bounding box center [505, 432] width 289 height 22
click at [403, 435] on span "This UI can also be customized by passing a uiOptions object of the following t…" at bounding box center [505, 432] width 289 height 22
drag, startPoint x: 396, startPoint y: 435, endPoint x: 378, endPoint y: 434, distance: 18.1
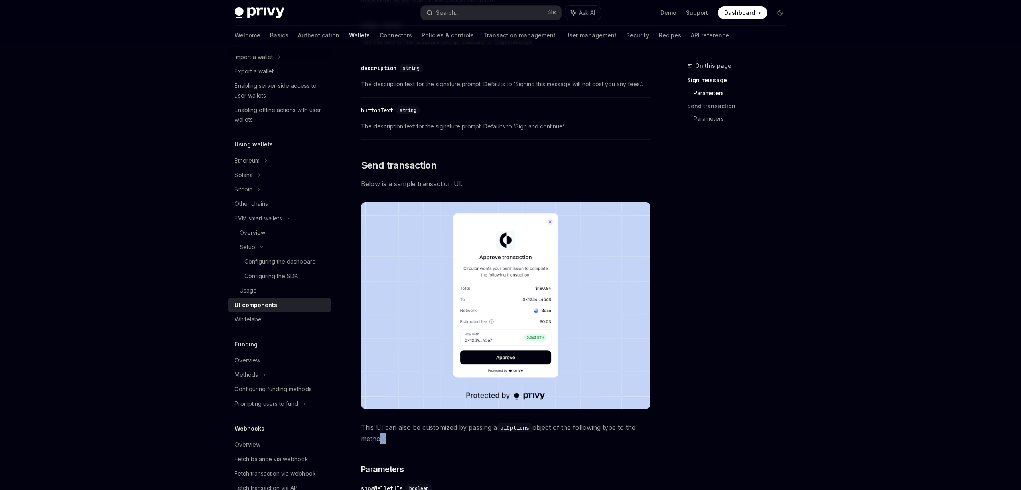
click at [378, 434] on span "This UI can also be customized by passing a uiOptions object of the following t…" at bounding box center [505, 432] width 289 height 22
click at [522, 429] on code "uiOptions" at bounding box center [514, 427] width 35 height 9
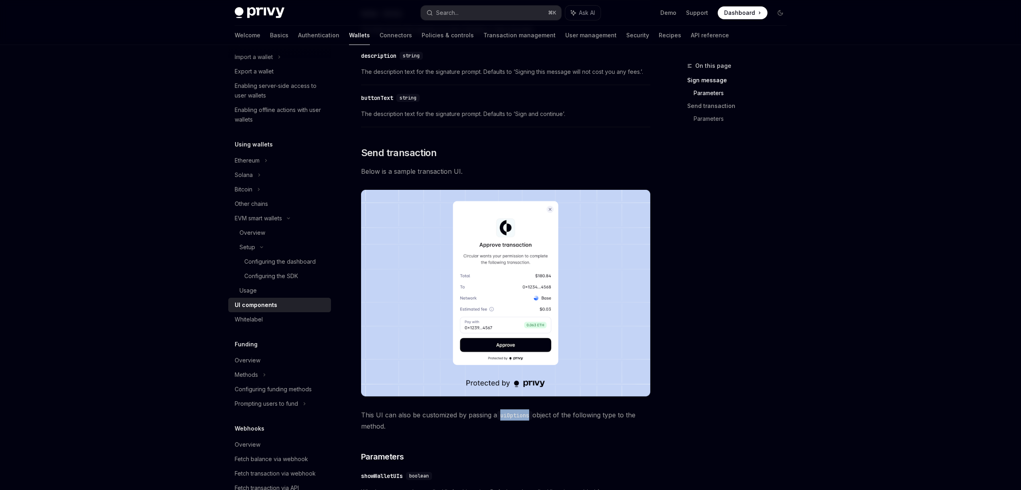
scroll to position [561, 0]
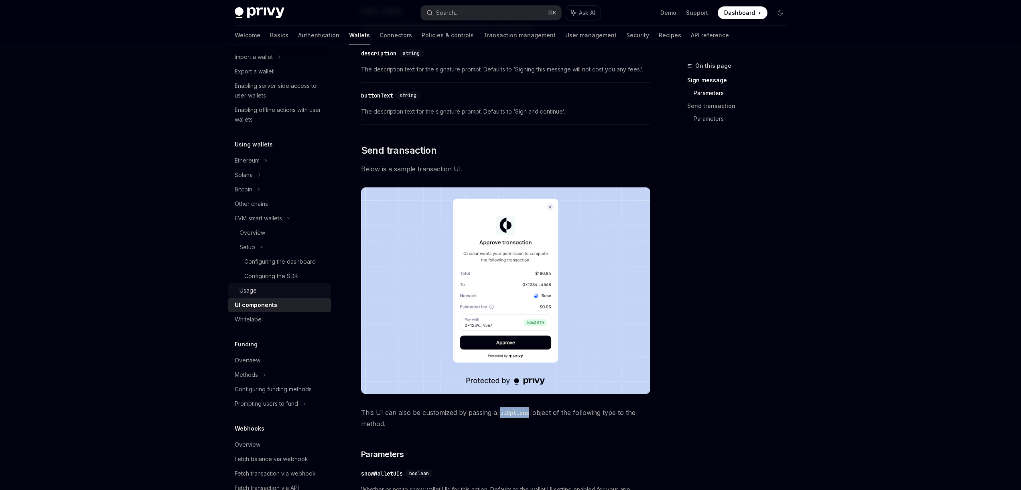
click at [253, 286] on div "Usage" at bounding box center [247, 291] width 17 height 10
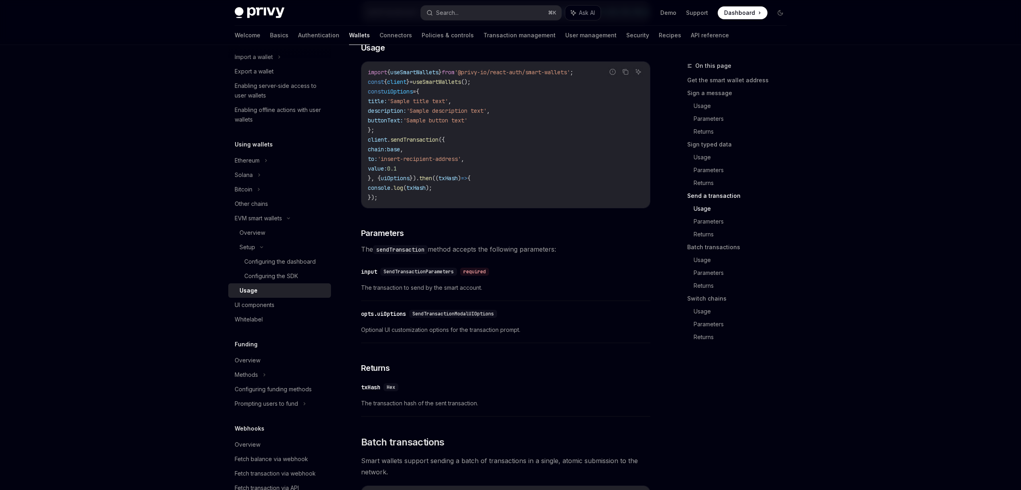
scroll to position [1240, 0]
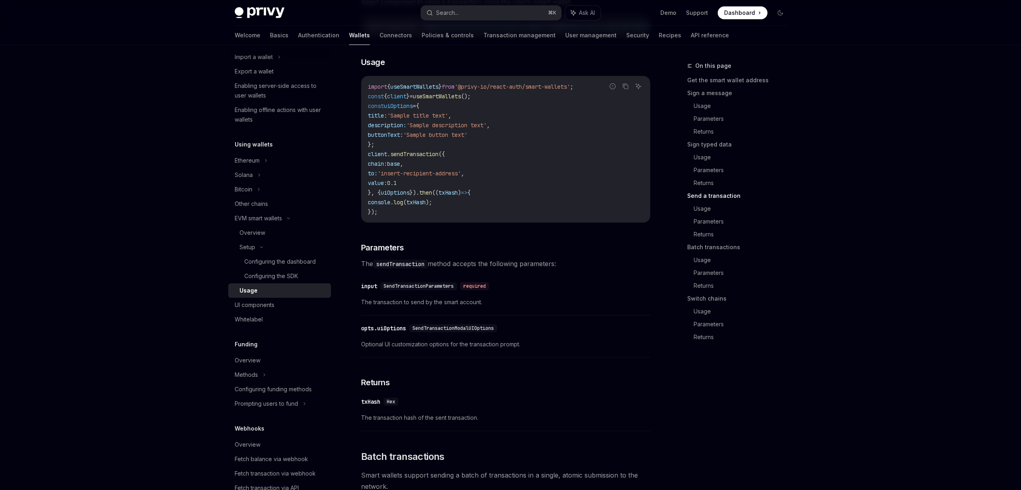
click at [399, 109] on span "uiOptions" at bounding box center [398, 105] width 29 height 7
drag, startPoint x: 384, startPoint y: 163, endPoint x: 367, endPoint y: 126, distance: 40.4
click at [367, 126] on div "import { useSmartWallets } from '@privy-io/react-auth/smart-wallets' ; const { …" at bounding box center [505, 149] width 288 height 146
copy code "const uiOptions = { title: 'Sample title text' , description: 'Sample descripti…"
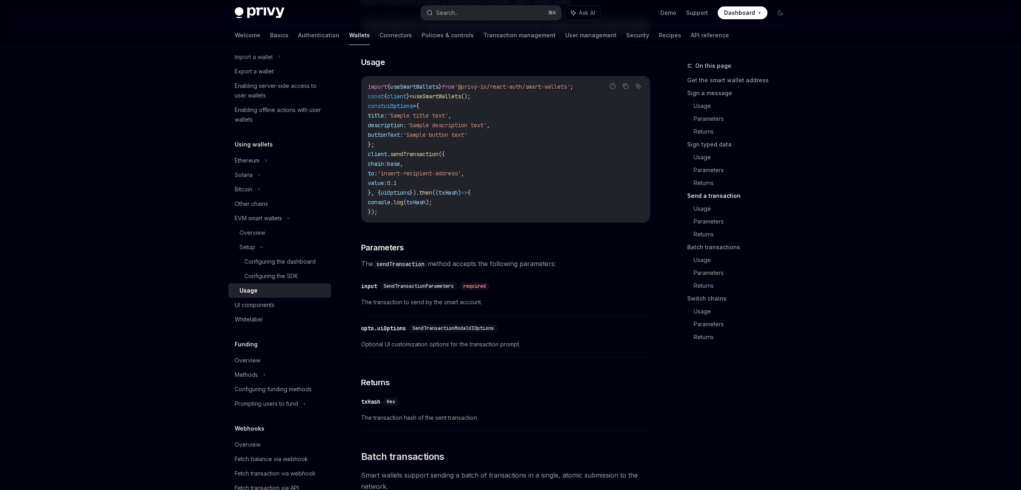
click at [401, 177] on span "'insert-recipient-address'" at bounding box center [418, 173] width 83 height 7
click at [375, 196] on span "}, {" at bounding box center [374, 192] width 13 height 7
drag, startPoint x: 370, startPoint y: 212, endPoint x: 379, endPoint y: 231, distance: 21.0
click at [379, 217] on code "import { useSmartWallets } from '@privy-io/react-auth/smart-wallets' ; const { …" at bounding box center [506, 149] width 276 height 135
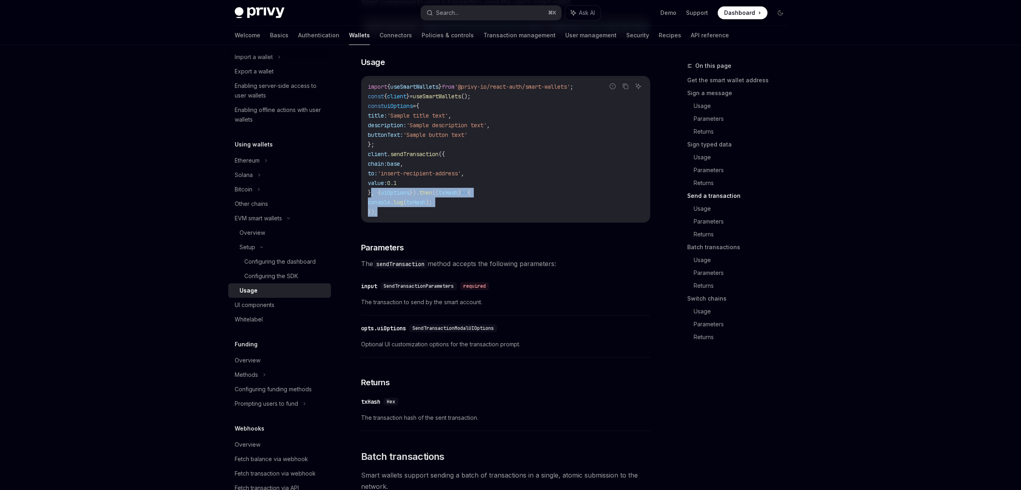
copy code ", { uiOptions }). then (( txHash ) => { console . log ( txHash ); });"
click at [278, 293] on div "Usage" at bounding box center [282, 291] width 87 height 10
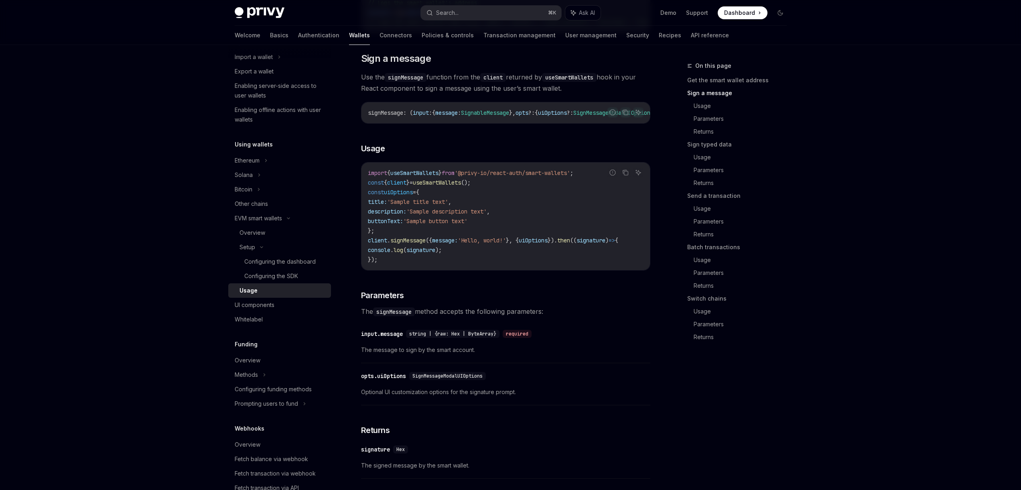
scroll to position [315, 0]
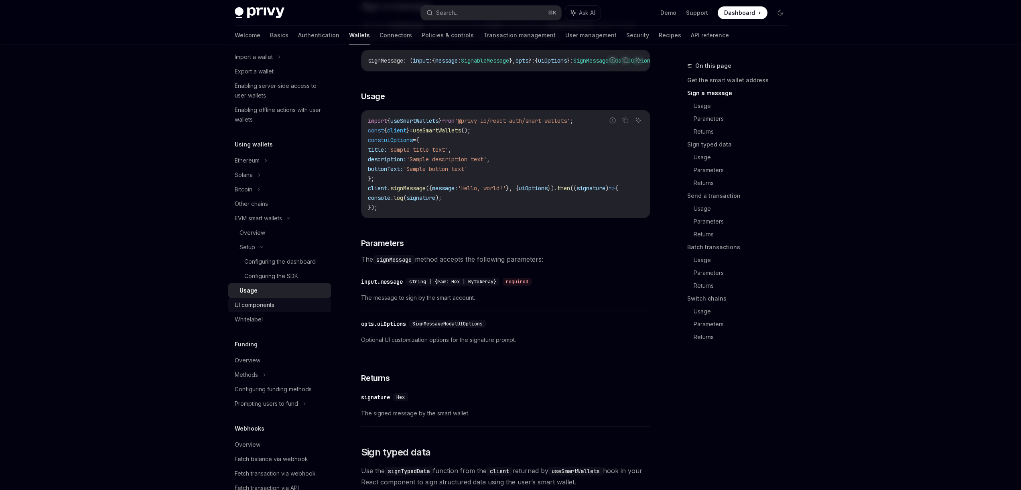
click at [261, 304] on div "UI components" at bounding box center [255, 305] width 40 height 10
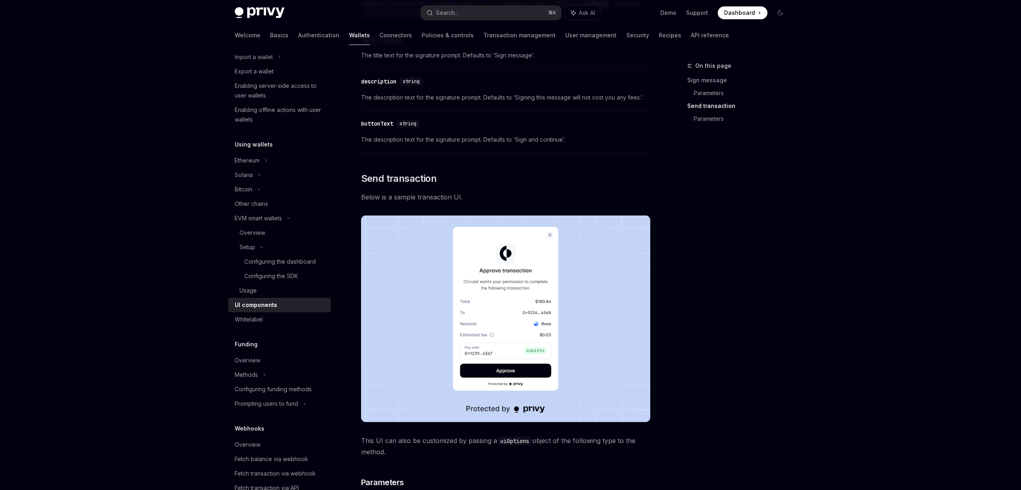
scroll to position [837, 0]
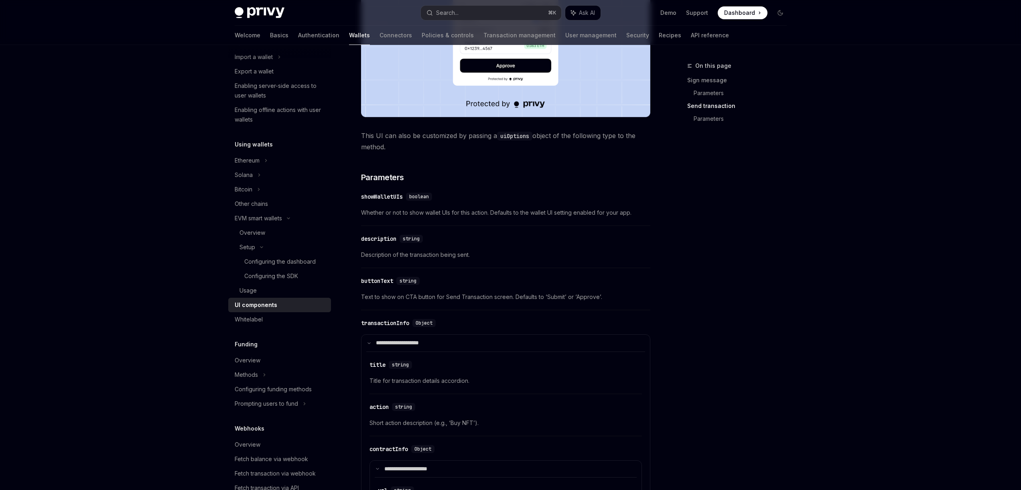
click at [390, 199] on div "showWalletUIs" at bounding box center [382, 197] width 42 height 8
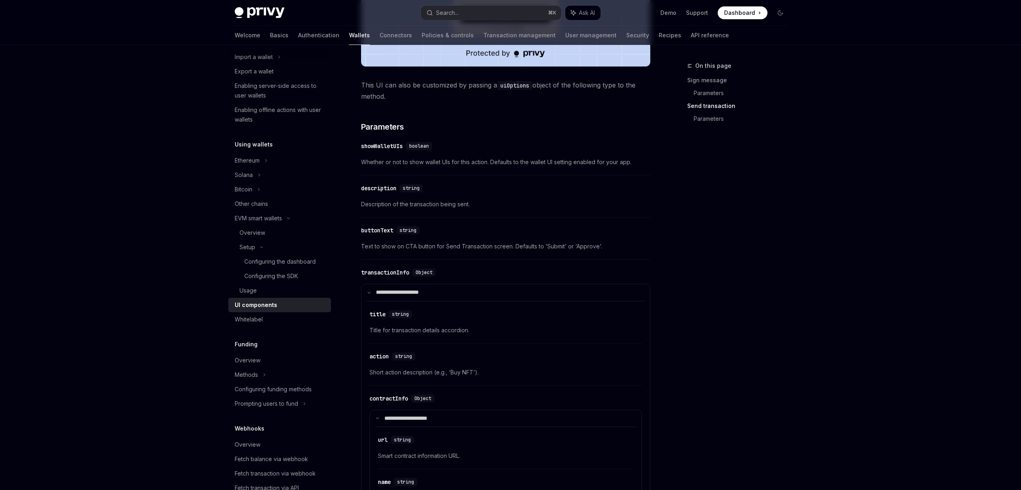
click at [390, 198] on div "Privy comes with out-of-the-box UIs for signing messages and sending transactio…" at bounding box center [505, 17] width 289 height 1551
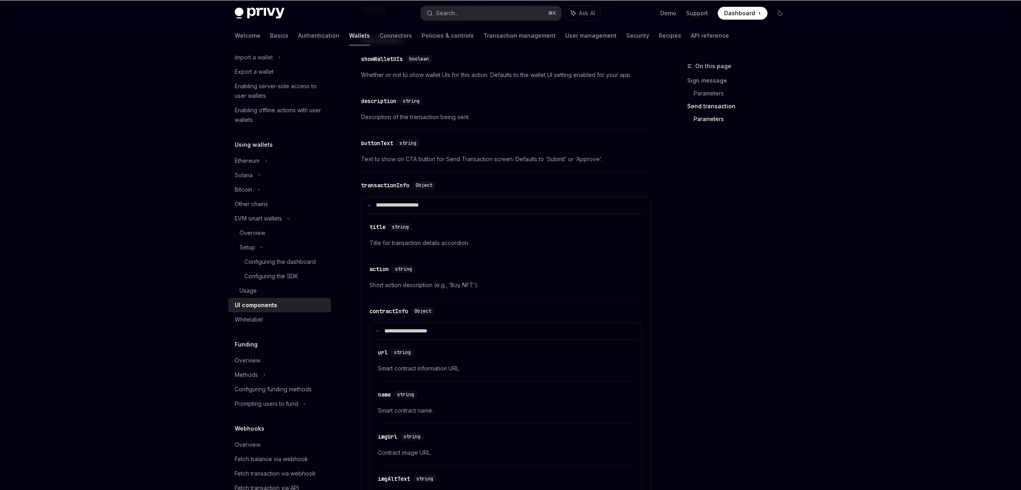
scroll to position [976, 0]
click at [387, 56] on div "showWalletUIs" at bounding box center [382, 58] width 42 height 8
copy div "showWalletUIs"
type textarea "*"
